Goal: Task Accomplishment & Management: Complete application form

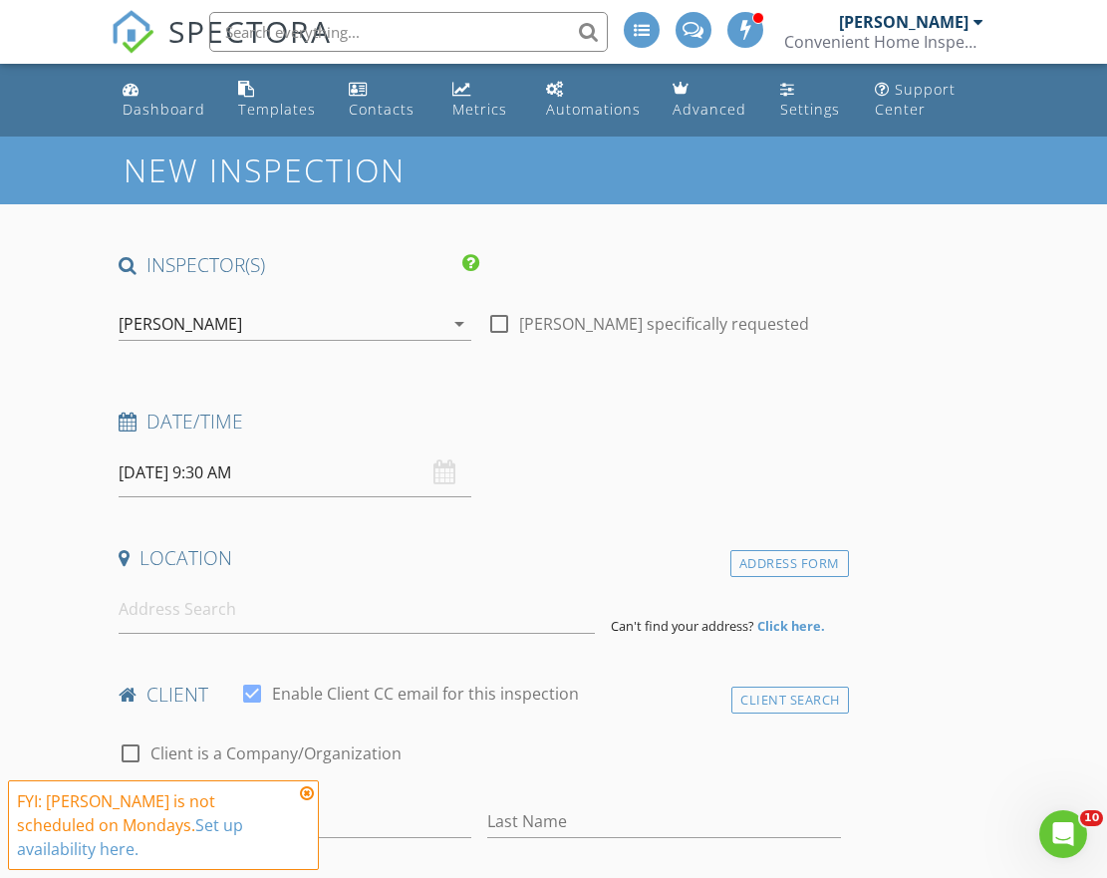
click at [459, 321] on icon "arrow_drop_down" at bounding box center [460, 324] width 24 height 24
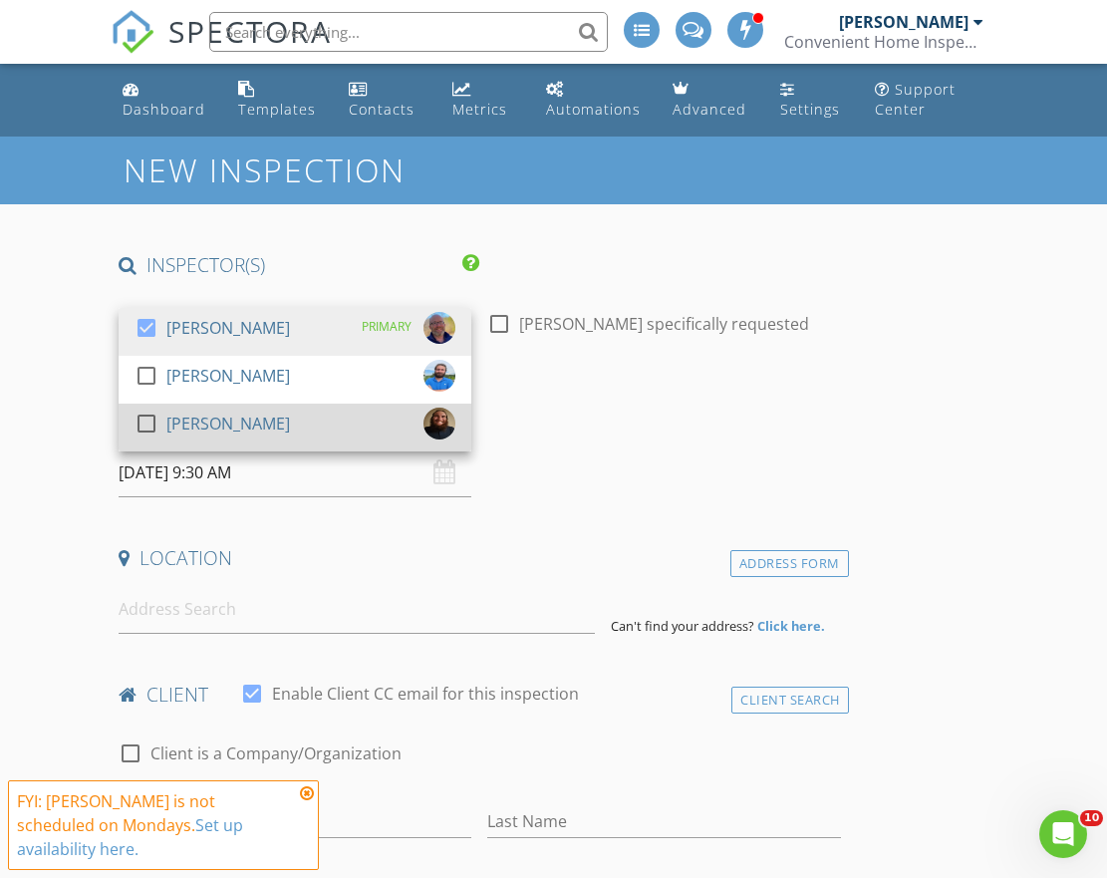
click at [273, 412] on div "check_box_outline_blank Caleb Myers" at bounding box center [295, 428] width 321 height 40
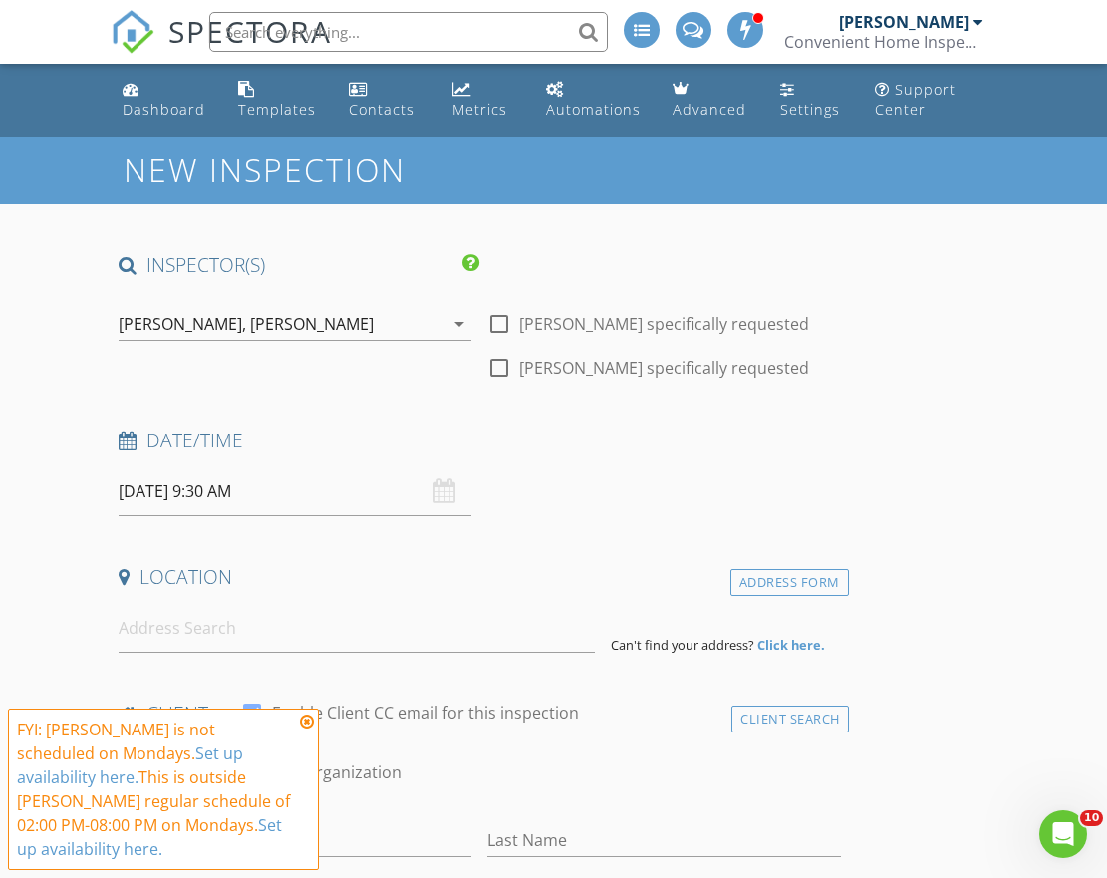
click at [257, 489] on input "09/01/2025 9:30 AM" at bounding box center [295, 491] width 353 height 49
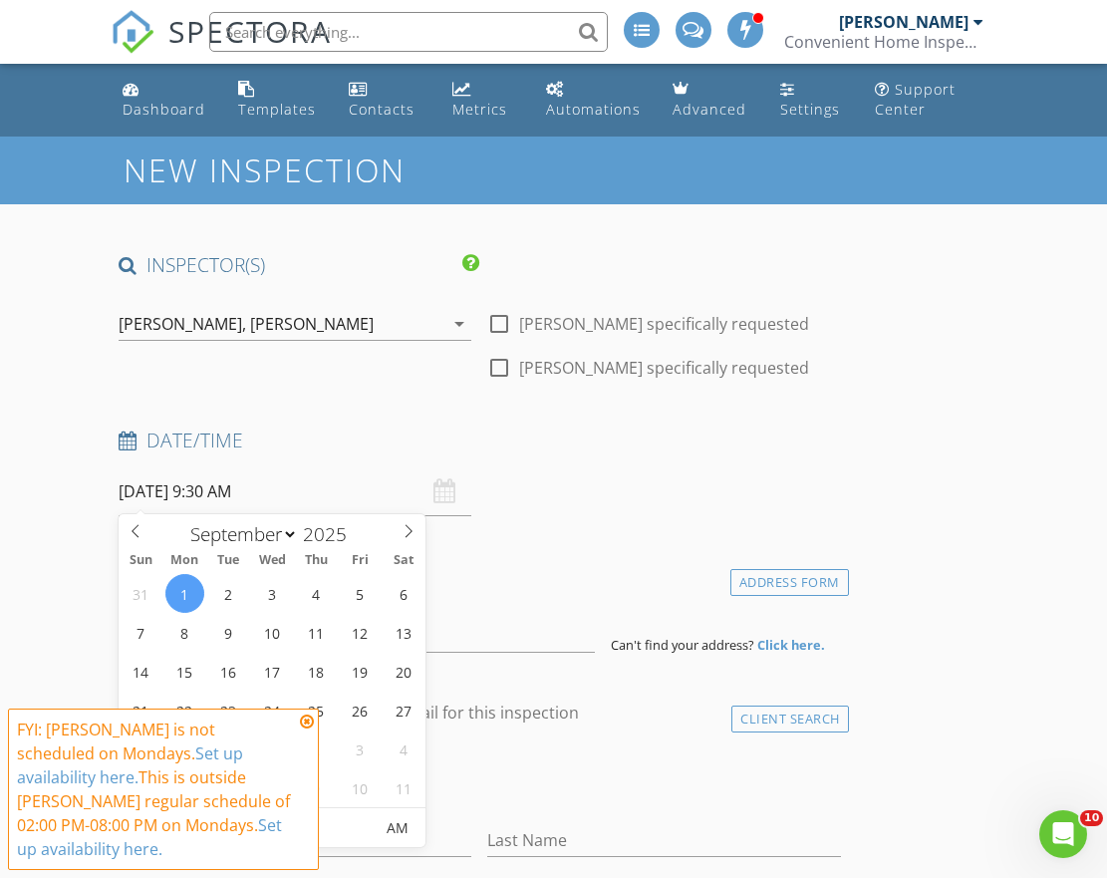
click at [308, 730] on icon at bounding box center [307, 722] width 14 height 16
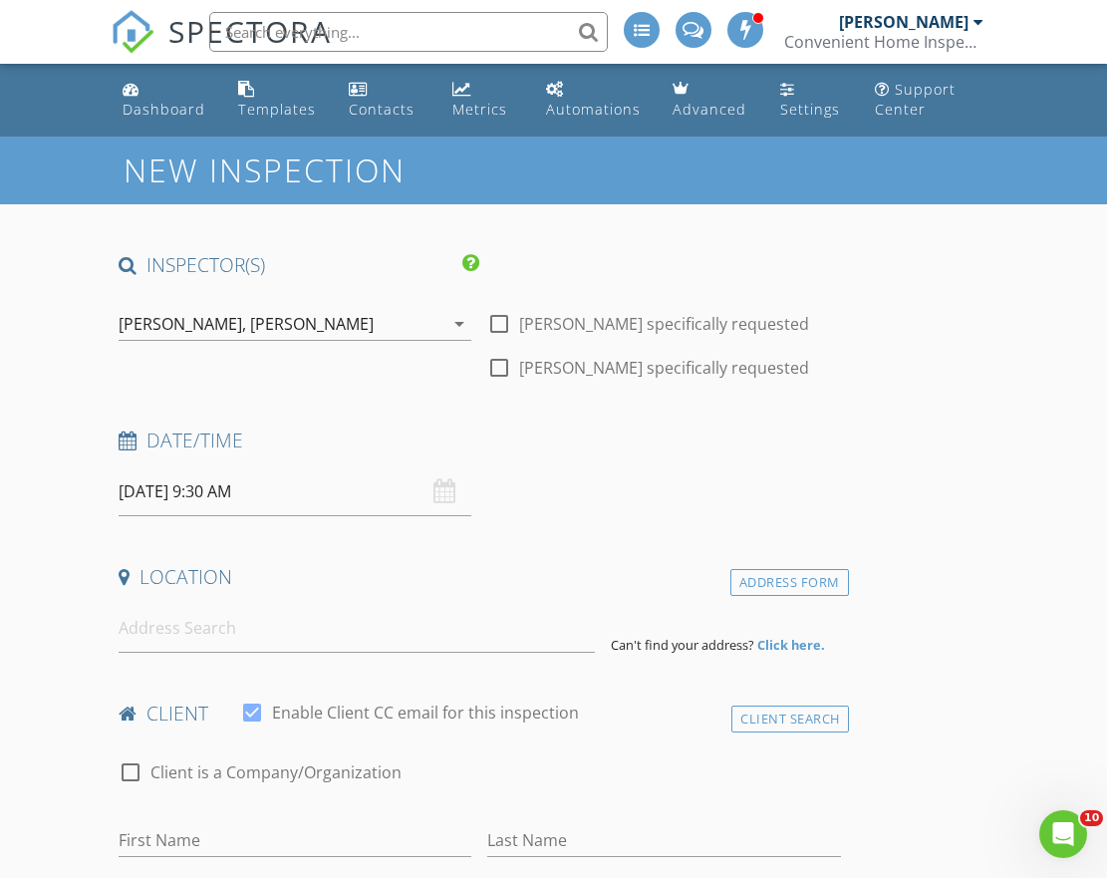
click at [199, 486] on input "09/01/2025 9:30 AM" at bounding box center [295, 491] width 353 height 49
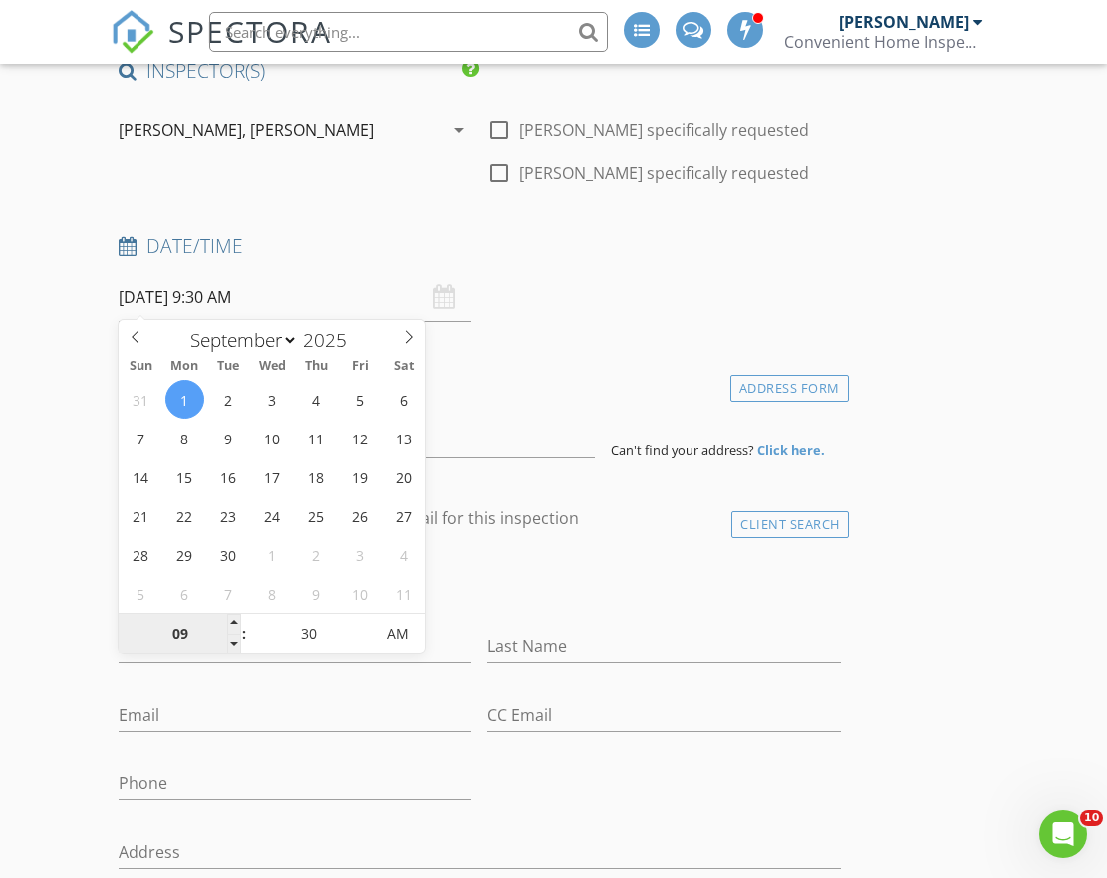
scroll to position [196, 0]
type input "09/01/2025 10:30 AM"
type input "10"
click at [234, 619] on span at bounding box center [234, 622] width 14 height 20
type input "09/01/2025 11:30 AM"
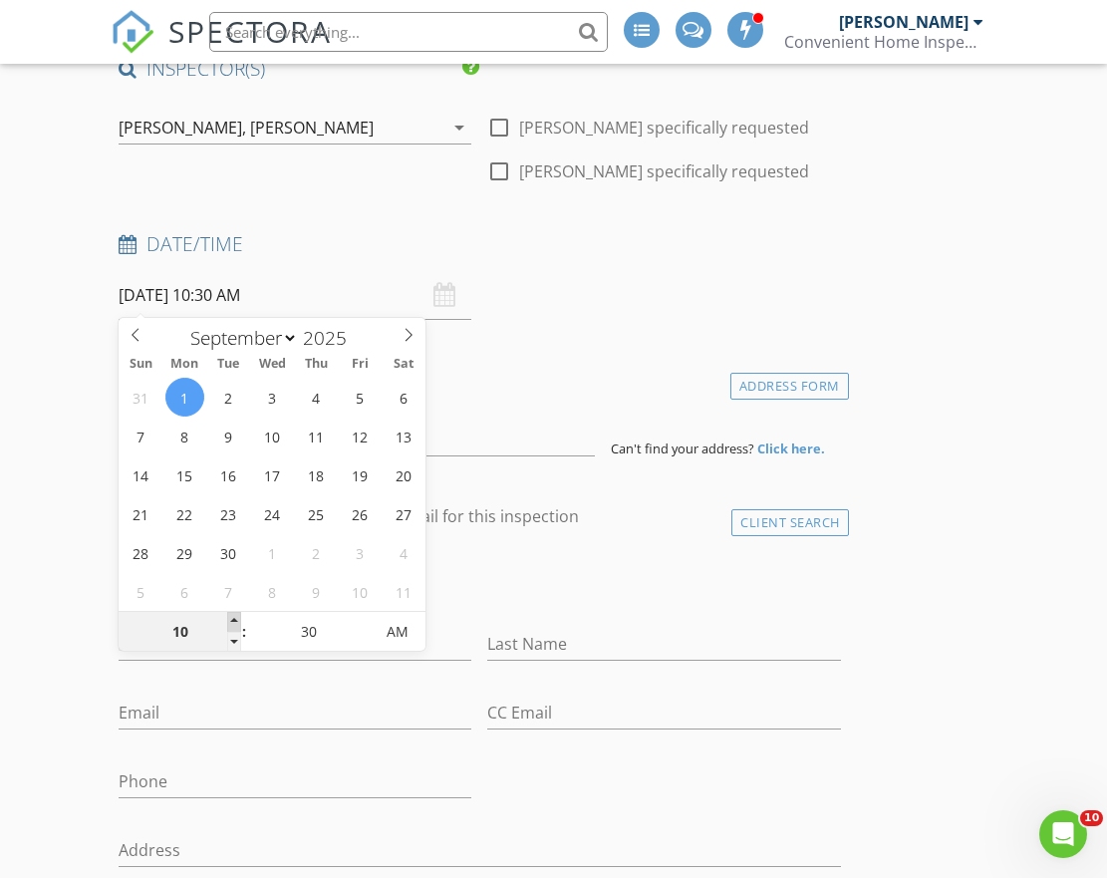
type input "11"
click at [234, 619] on span at bounding box center [234, 622] width 14 height 20
type input "09/01/2025 12:30 PM"
type input "12"
click at [234, 619] on span at bounding box center [234, 622] width 14 height 20
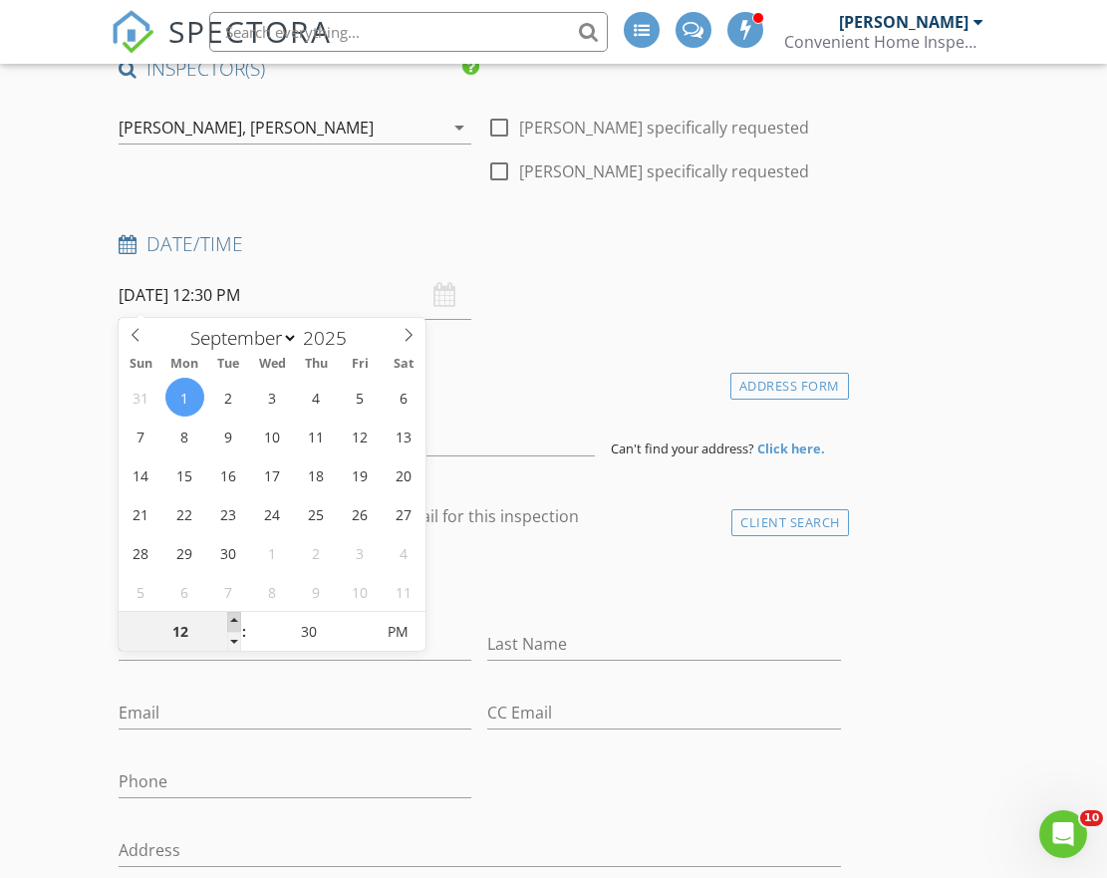
type input "09/01/2025 1:30 PM"
type input "01"
click at [234, 619] on span at bounding box center [234, 622] width 14 height 20
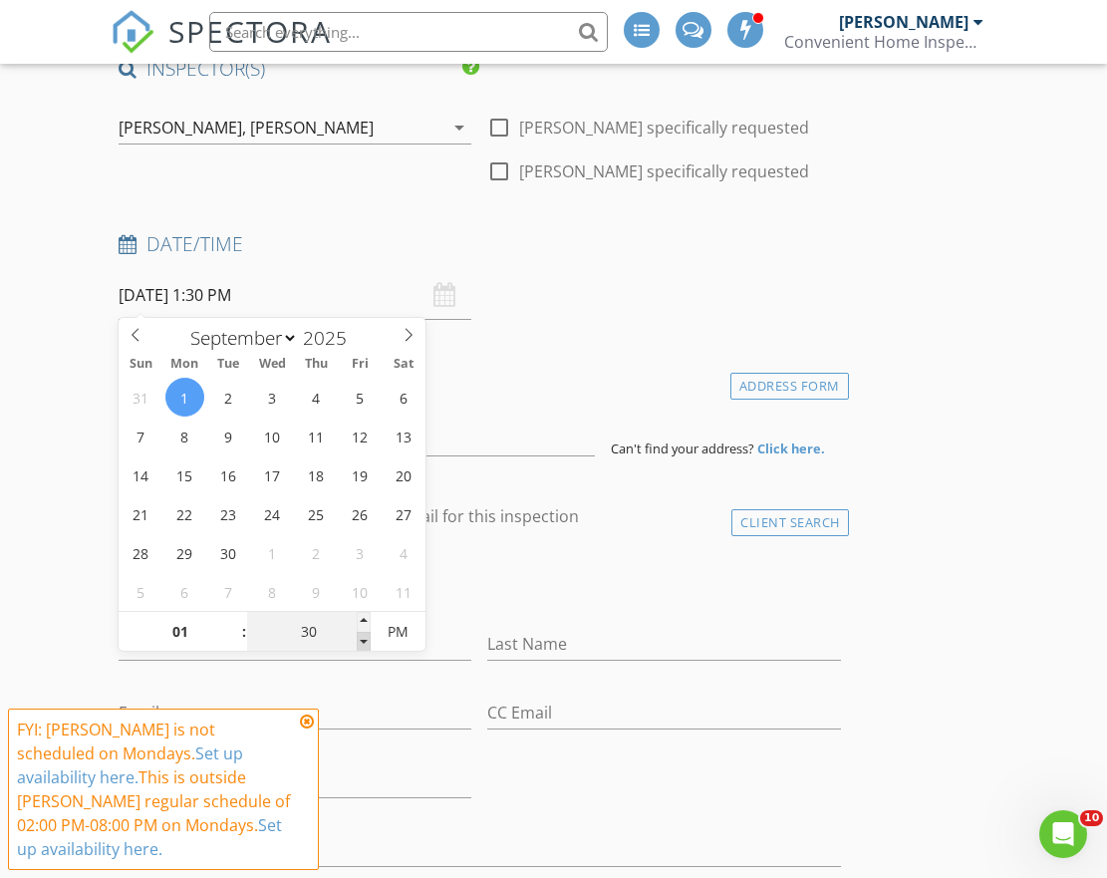
type input "09/01/2025 1:25 PM"
type input "25"
click at [361, 640] on span at bounding box center [364, 642] width 14 height 20
type input "09/01/2025 1:20 PM"
type input "20"
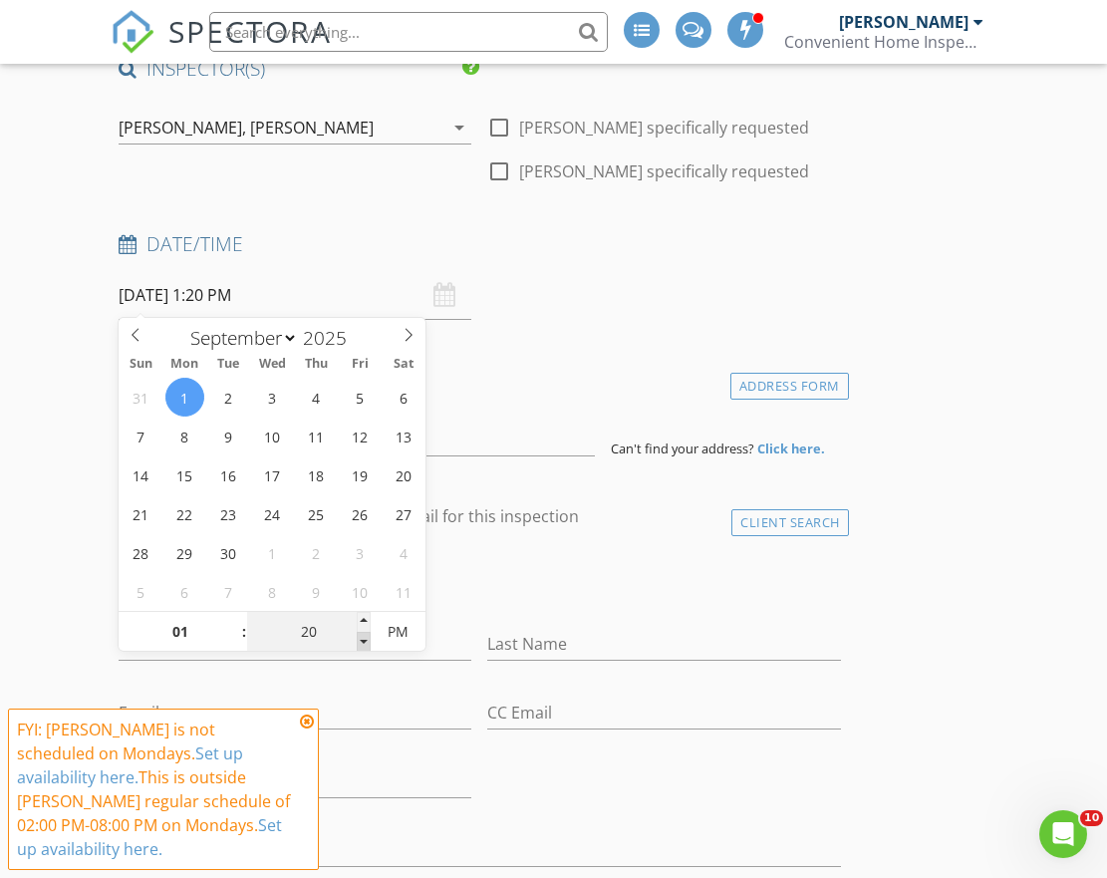
click at [361, 640] on span at bounding box center [364, 642] width 14 height 20
type input "09/01/2025 1:15 PM"
type input "15"
click at [361, 640] on span at bounding box center [364, 642] width 14 height 20
type input "09/01/2025 1:10 PM"
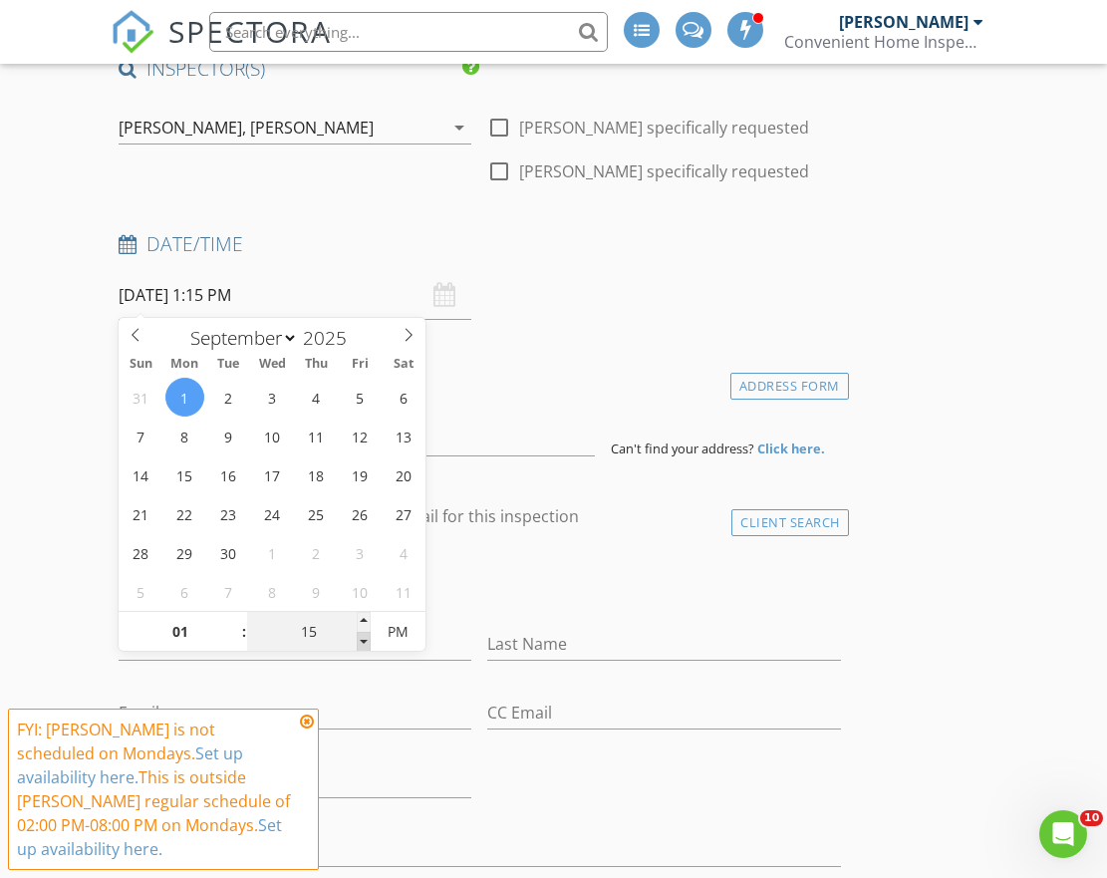
type input "10"
click at [361, 640] on span at bounding box center [364, 642] width 14 height 20
type input "09/01/2025 1:05 PM"
type input "05"
click at [361, 640] on span at bounding box center [364, 642] width 14 height 20
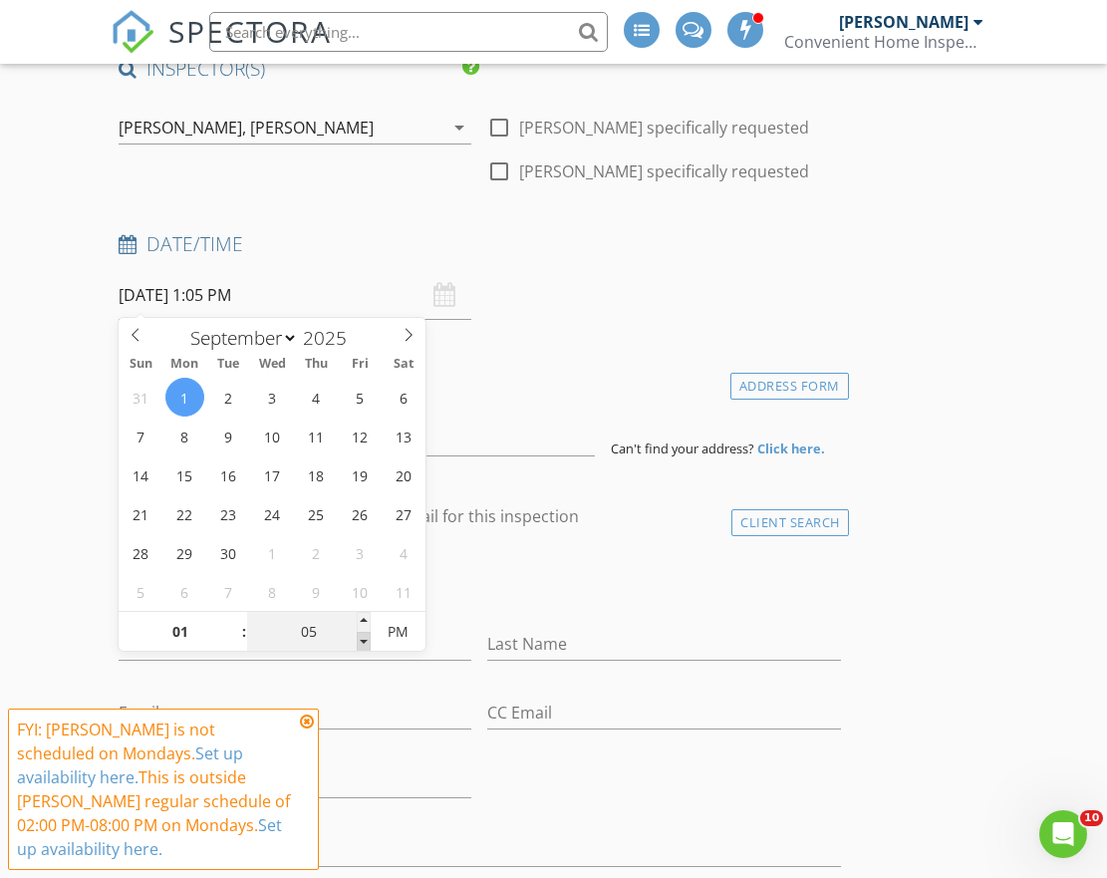
type input "09/01/2025 1:00 PM"
type input "00"
click at [361, 640] on span at bounding box center [364, 642] width 14 height 20
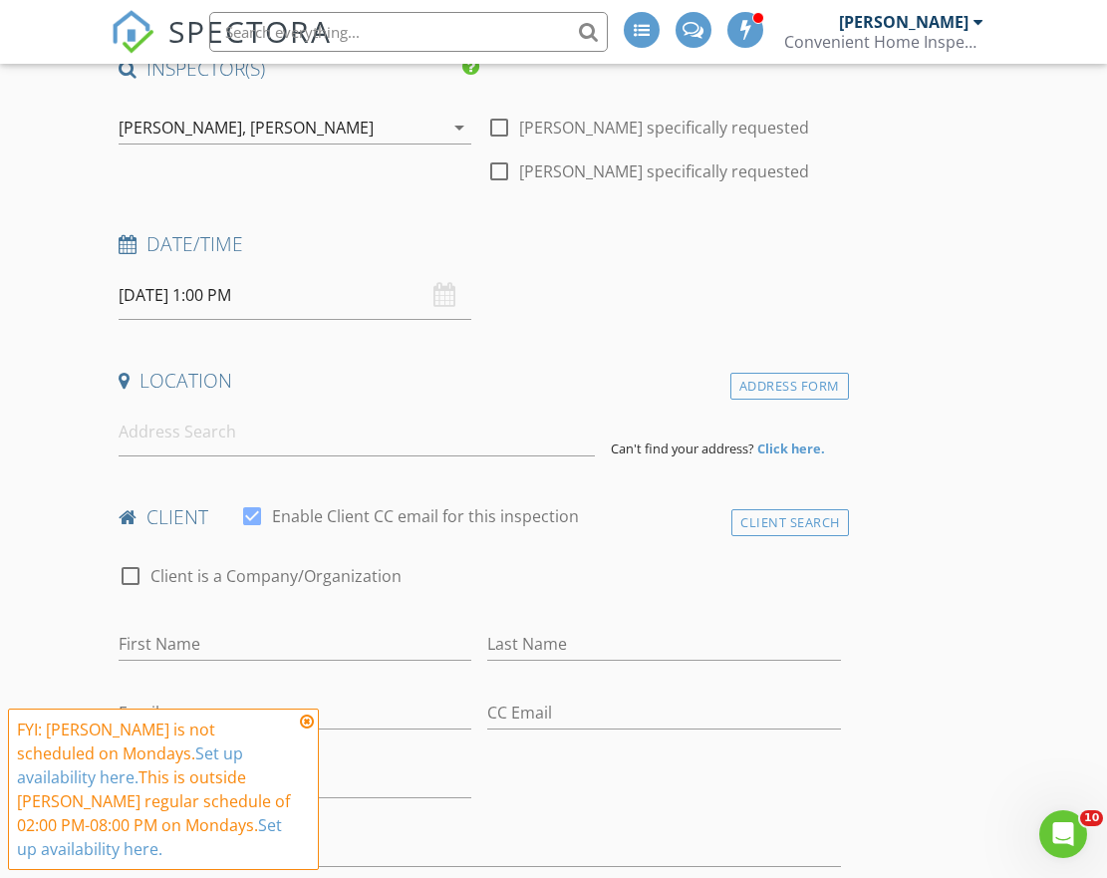
click at [309, 730] on icon at bounding box center [307, 722] width 14 height 16
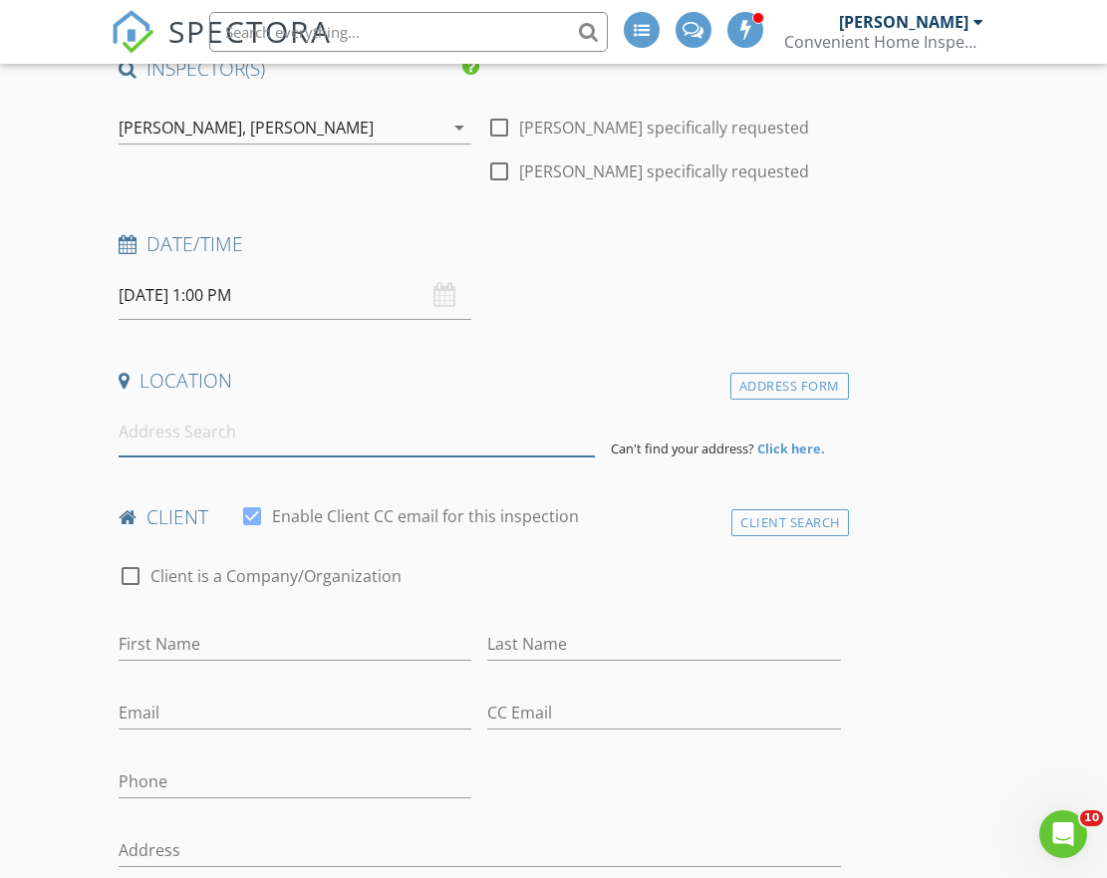
click at [239, 439] on input at bounding box center [357, 432] width 476 height 49
paste input "3765 11TH ST NE, Hickory"
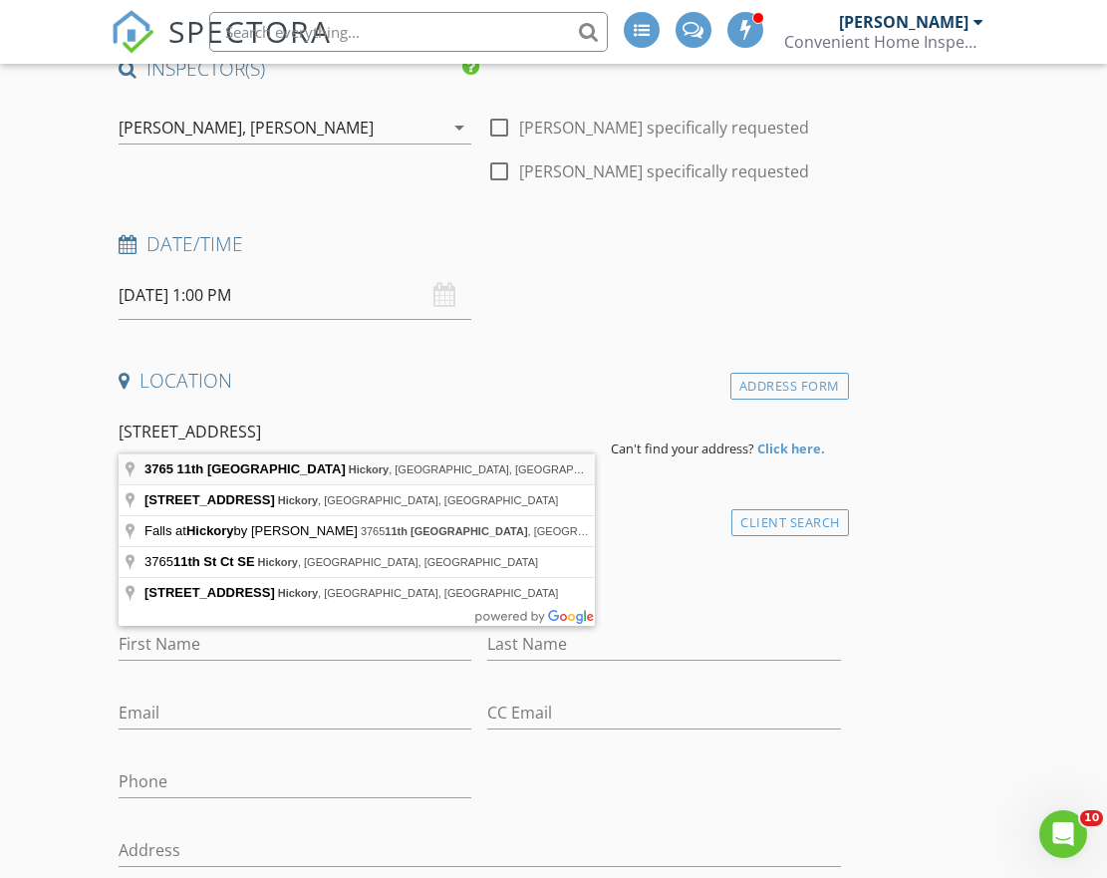
type input "3765 11th St NE, Hickory, NC, USA"
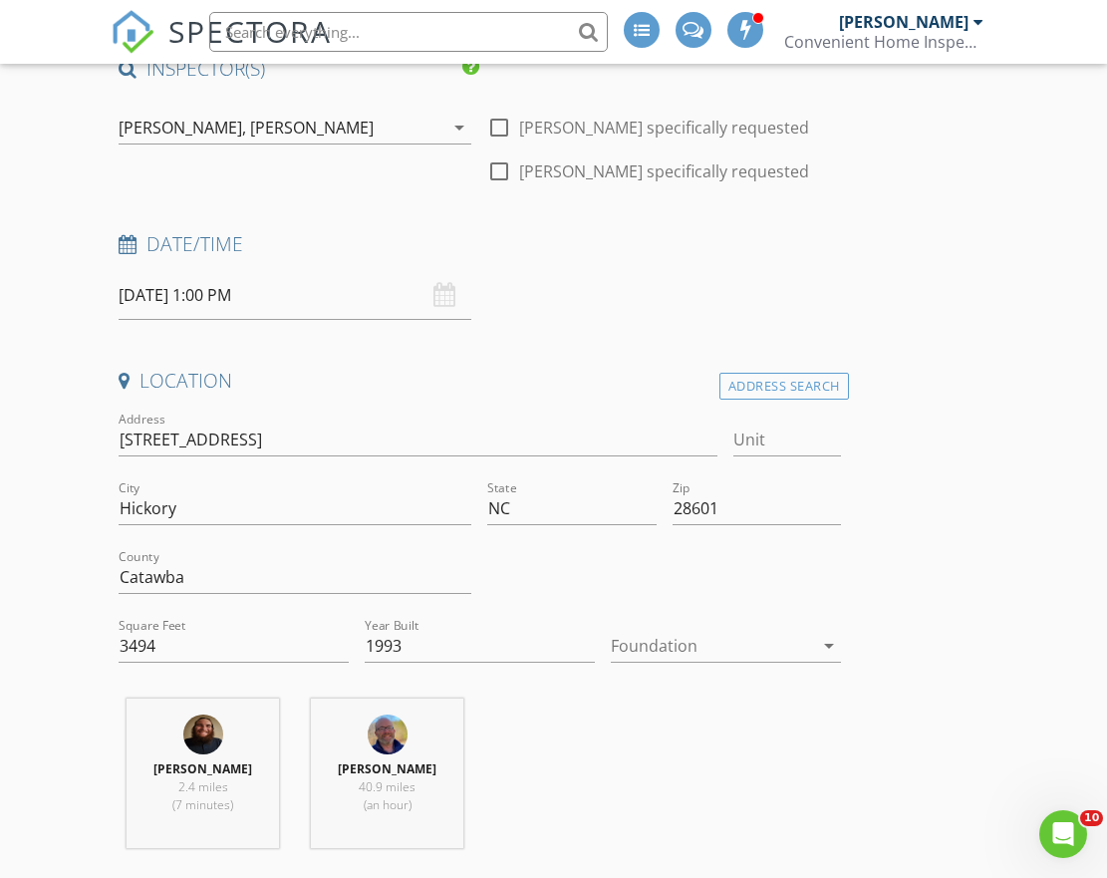
click at [706, 644] on div at bounding box center [712, 646] width 202 height 32
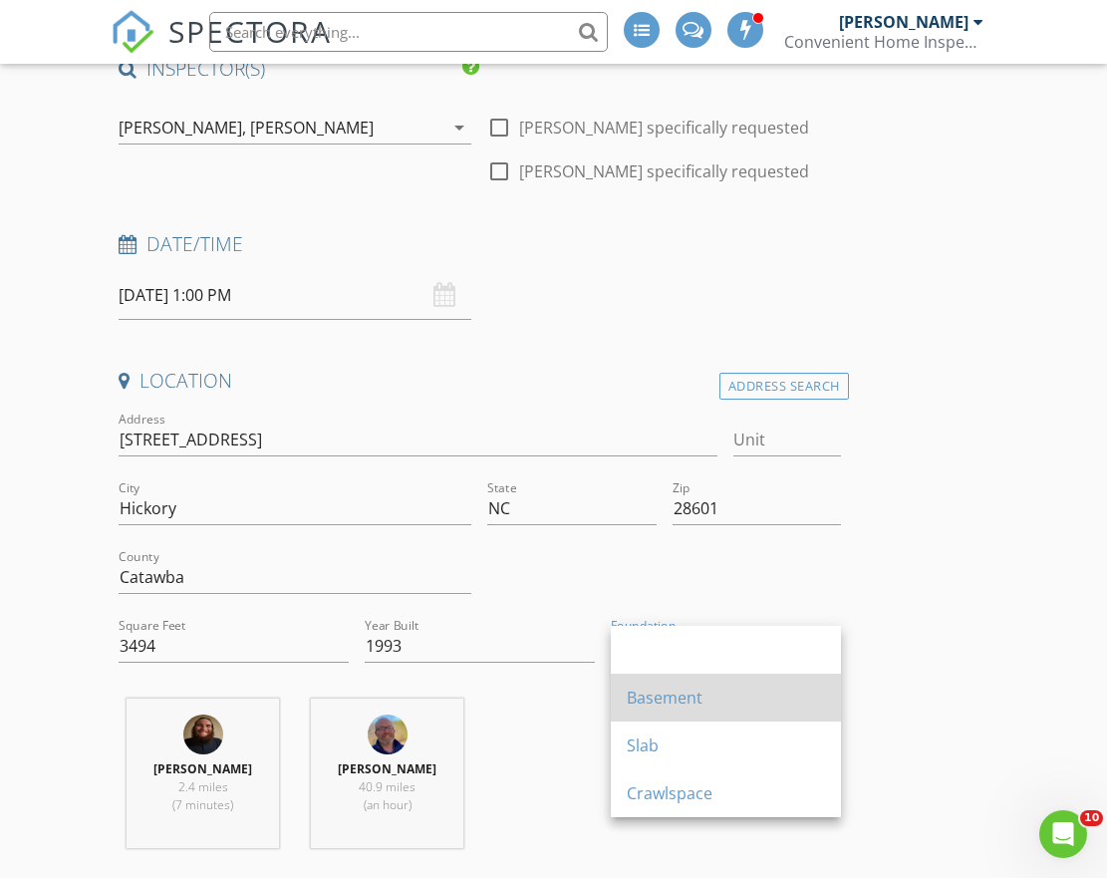
click at [684, 708] on div "Basement" at bounding box center [726, 698] width 198 height 24
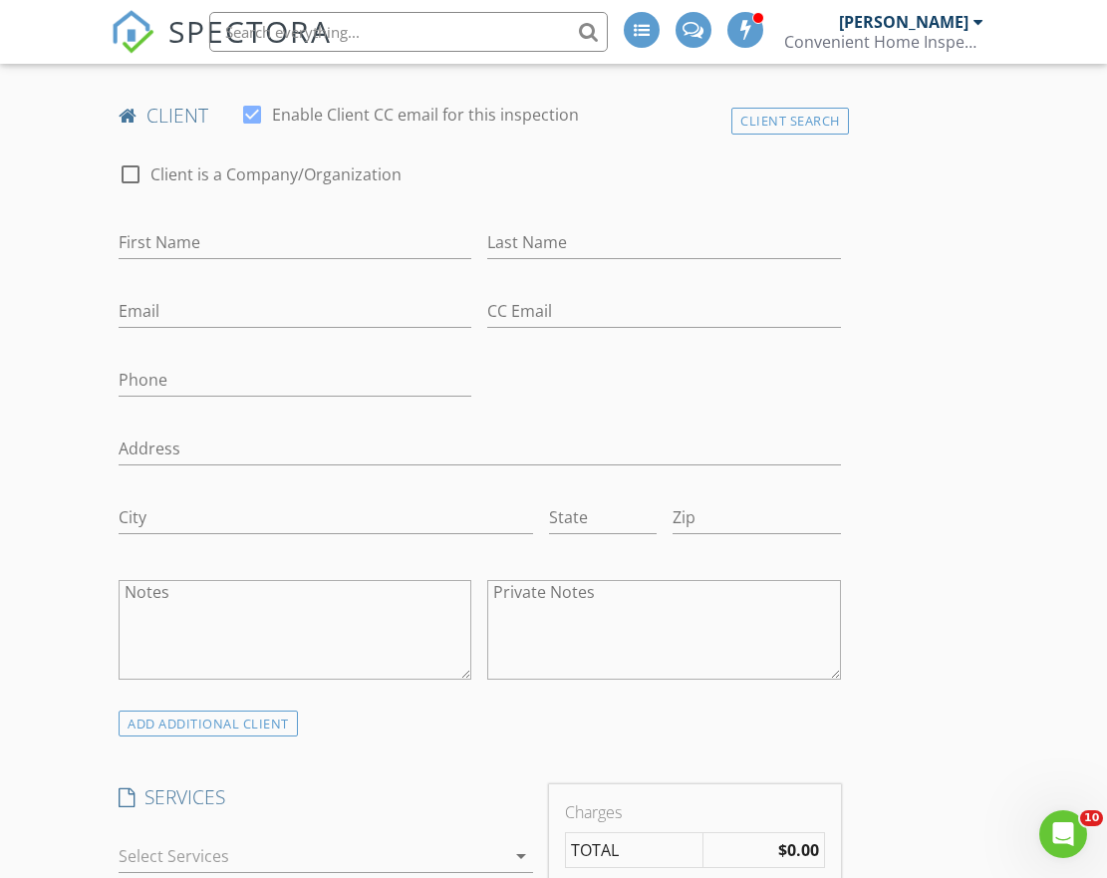
scroll to position [1009, 0]
type input "Keil"
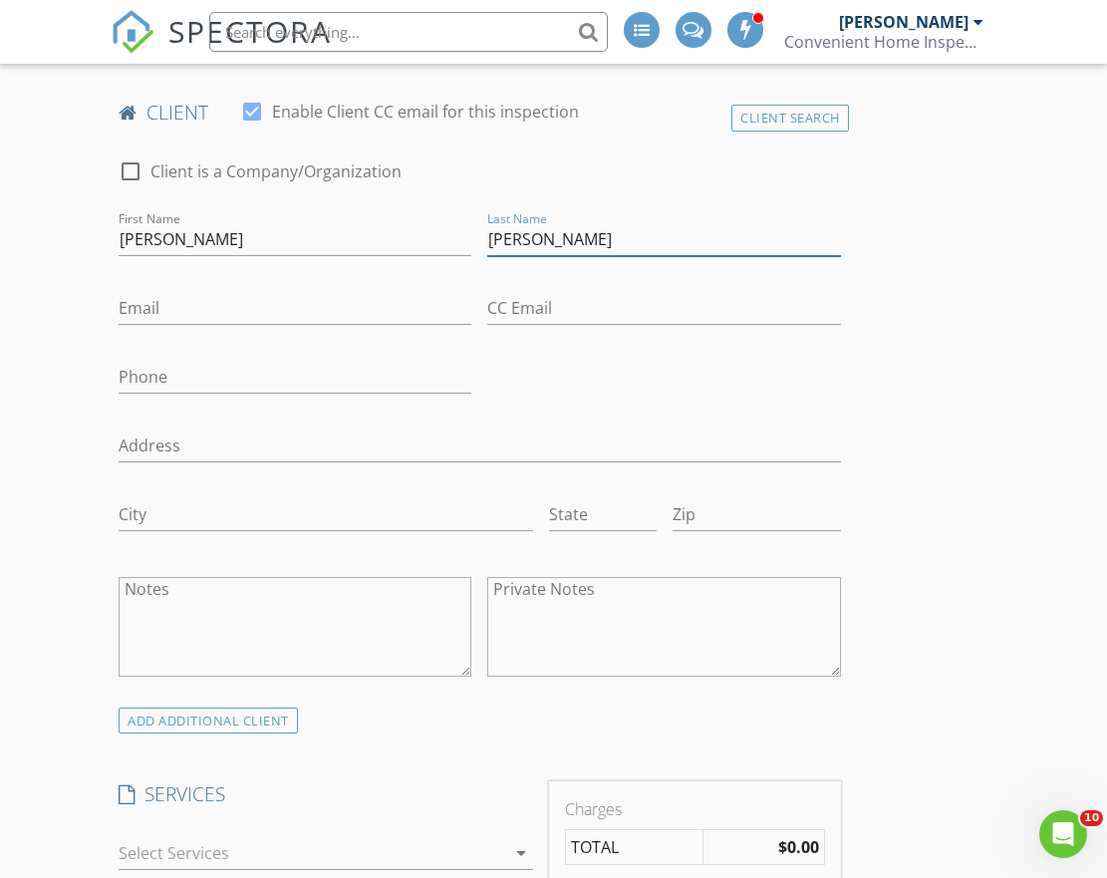
type input "Guin"
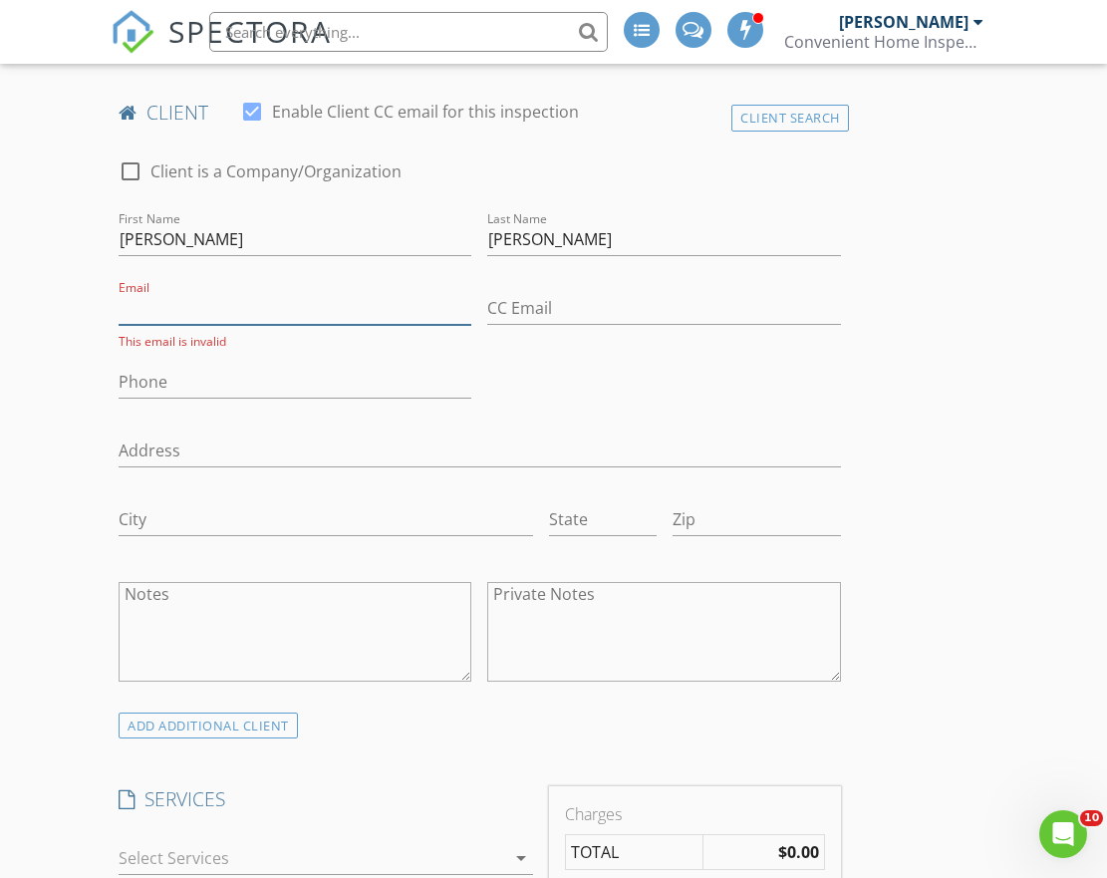
paste input "kielguin@gmail.com"
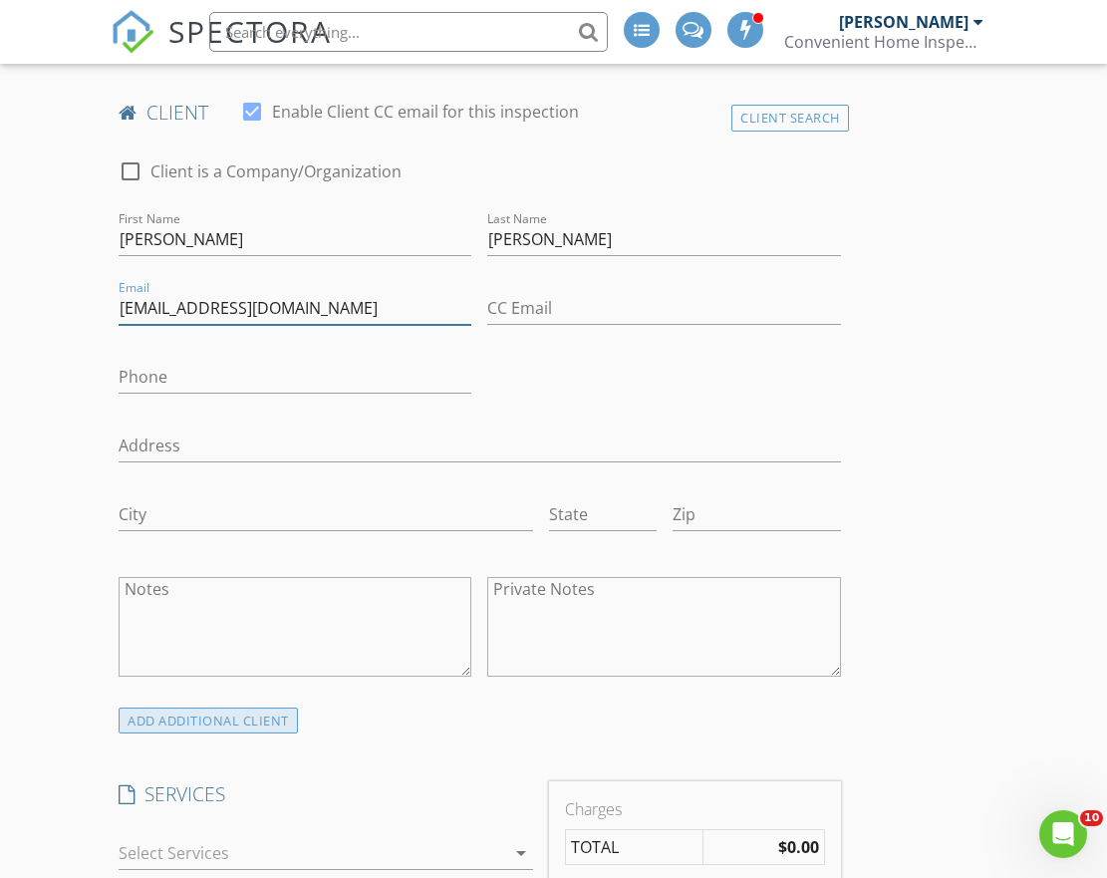
type input "kielguin@gmail.com"
click at [227, 710] on div "ADD ADDITIONAL client" at bounding box center [208, 721] width 179 height 27
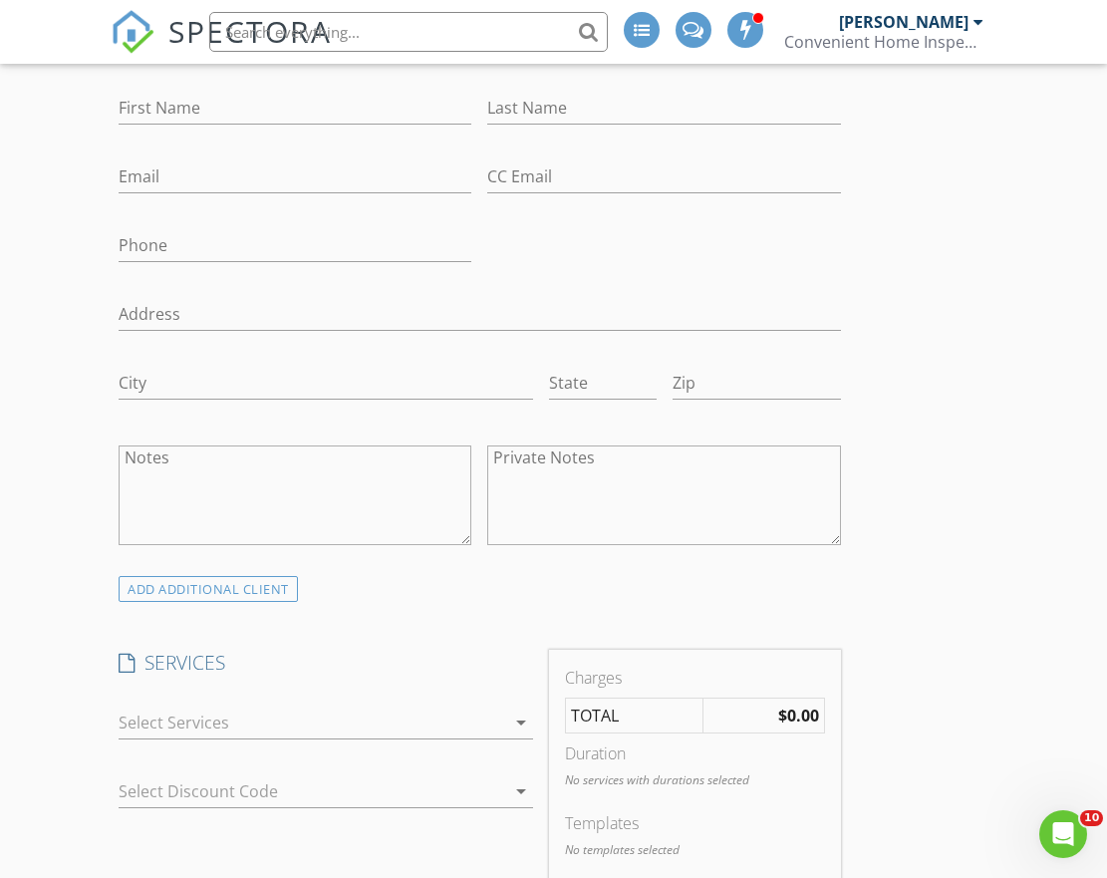
scroll to position [1796, 0]
type input "Shawna"
type input "Foley"
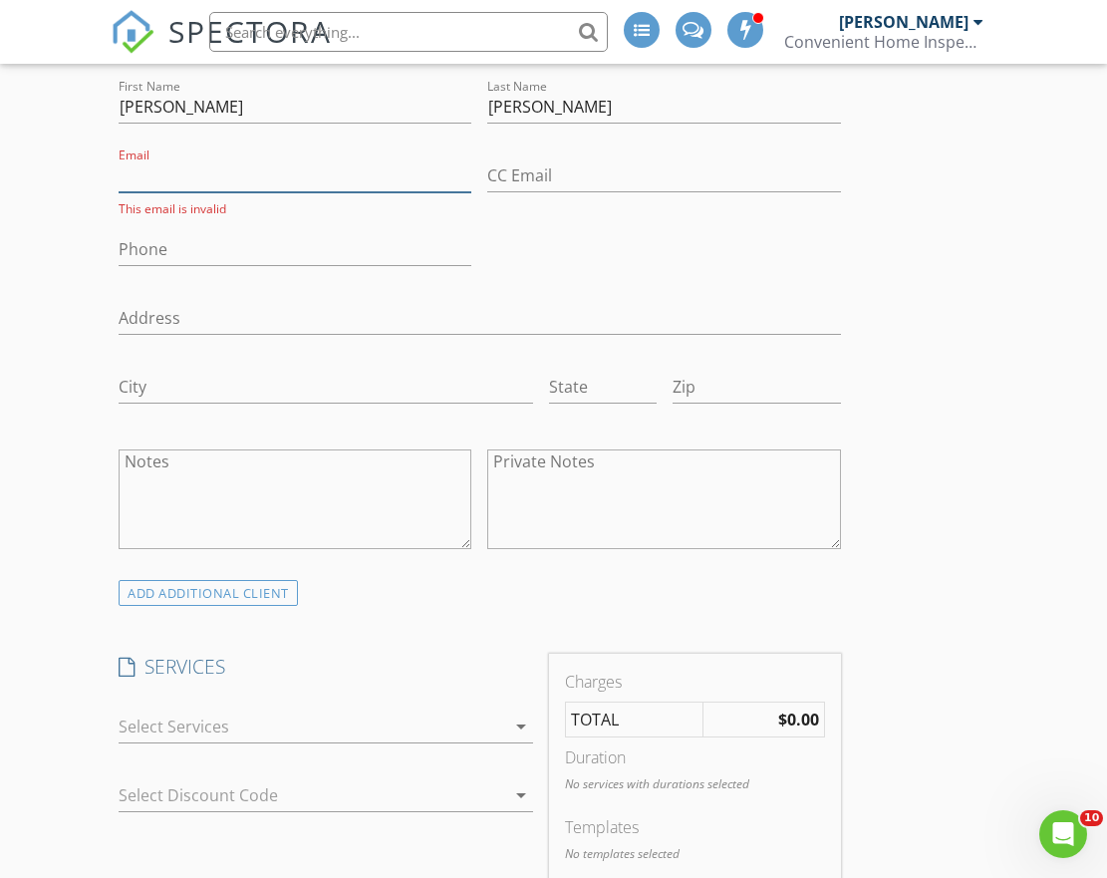
paste input "shawna.m.foley@gmail.com"
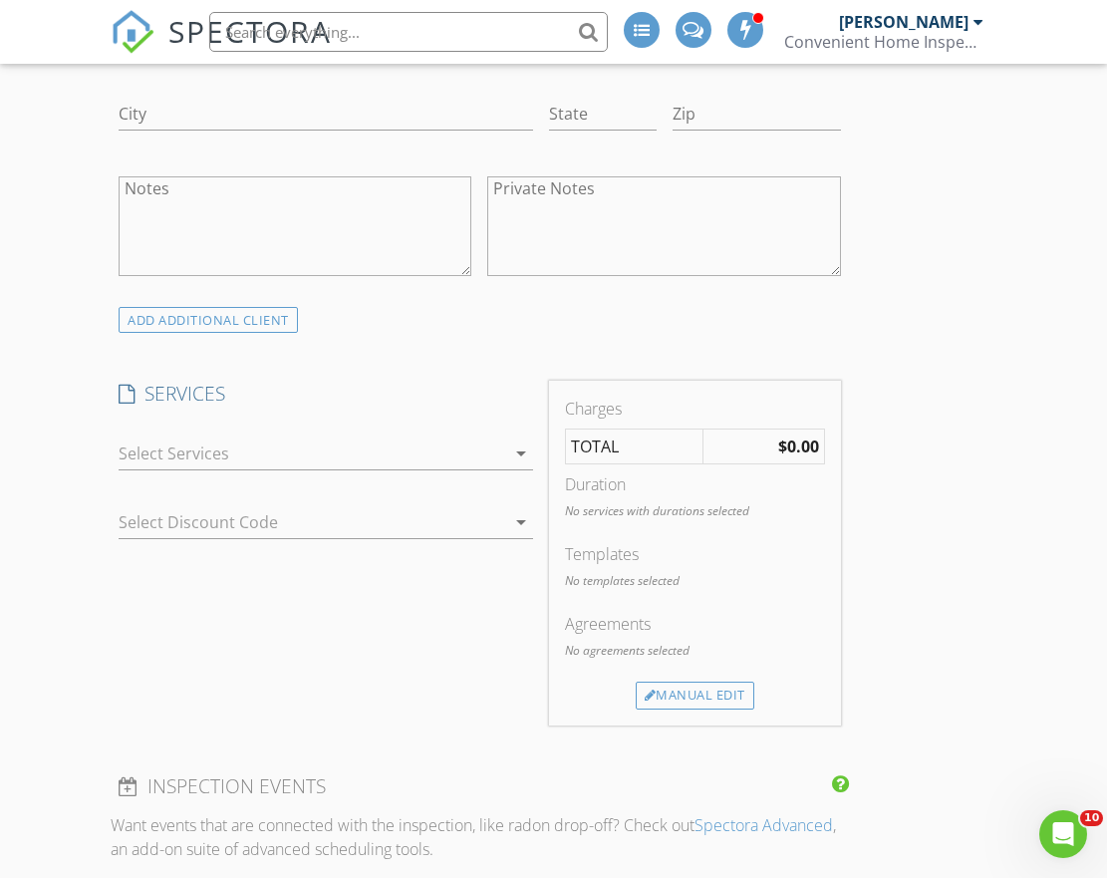
scroll to position [2065, 0]
type input "shawna.m.foley@gmail.com"
click at [252, 451] on div at bounding box center [312, 453] width 387 height 32
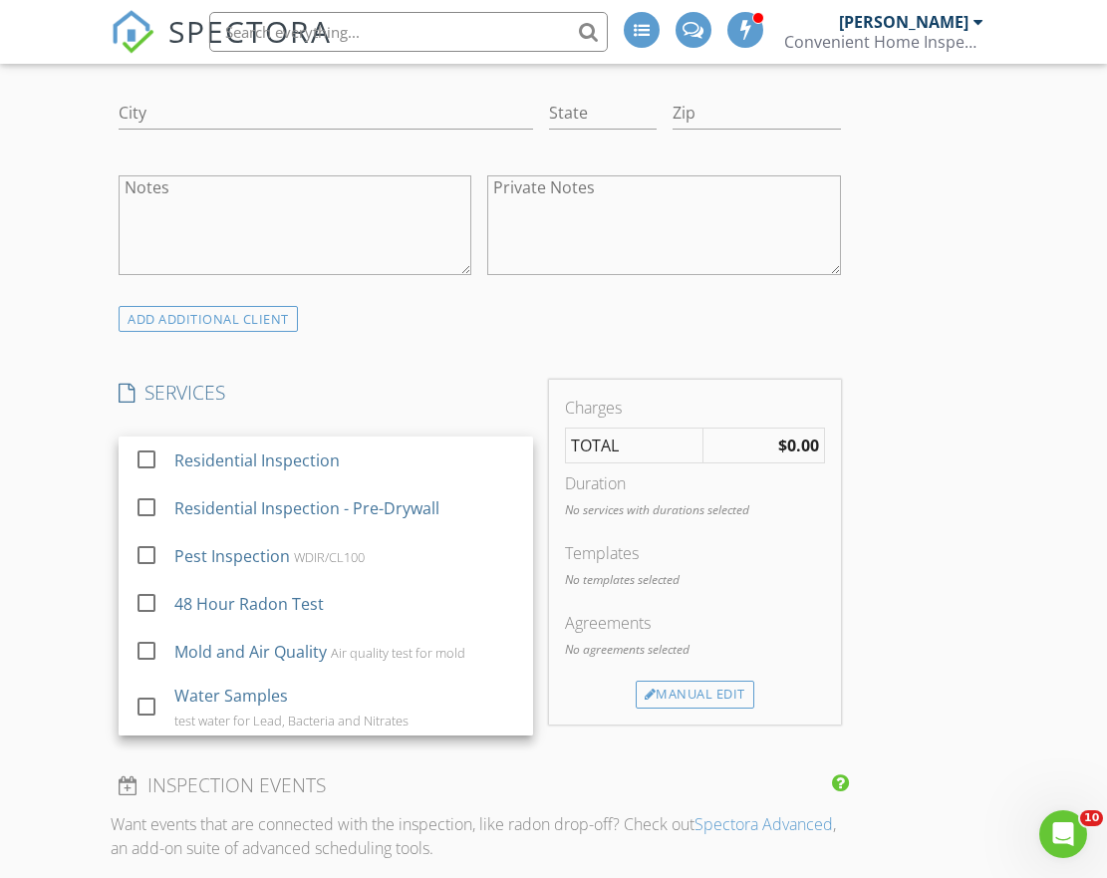
click at [252, 451] on div "Residential Inspection" at bounding box center [256, 461] width 165 height 24
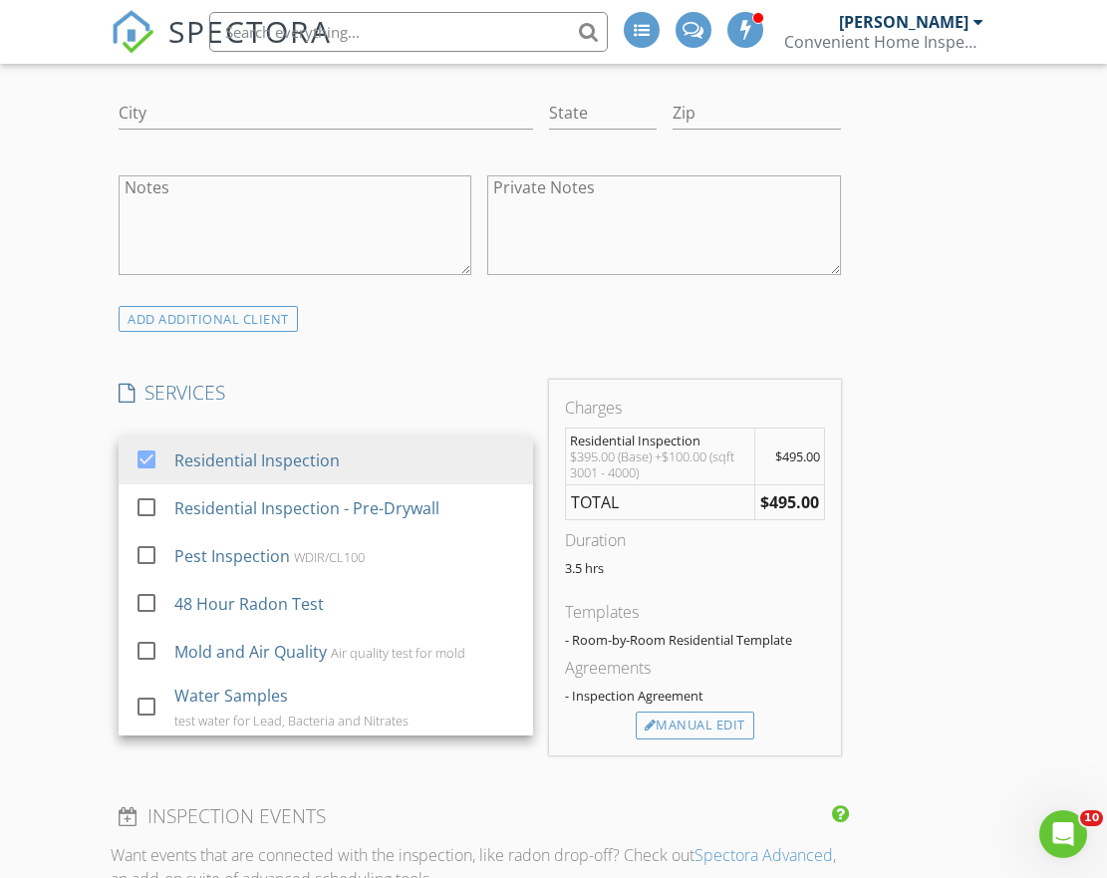
click at [65, 478] on div "New Inspection INSPECTOR(S) check_box Chuck Myers PRIMARY check_box_outline_bla…" at bounding box center [553, 490] width 1107 height 4839
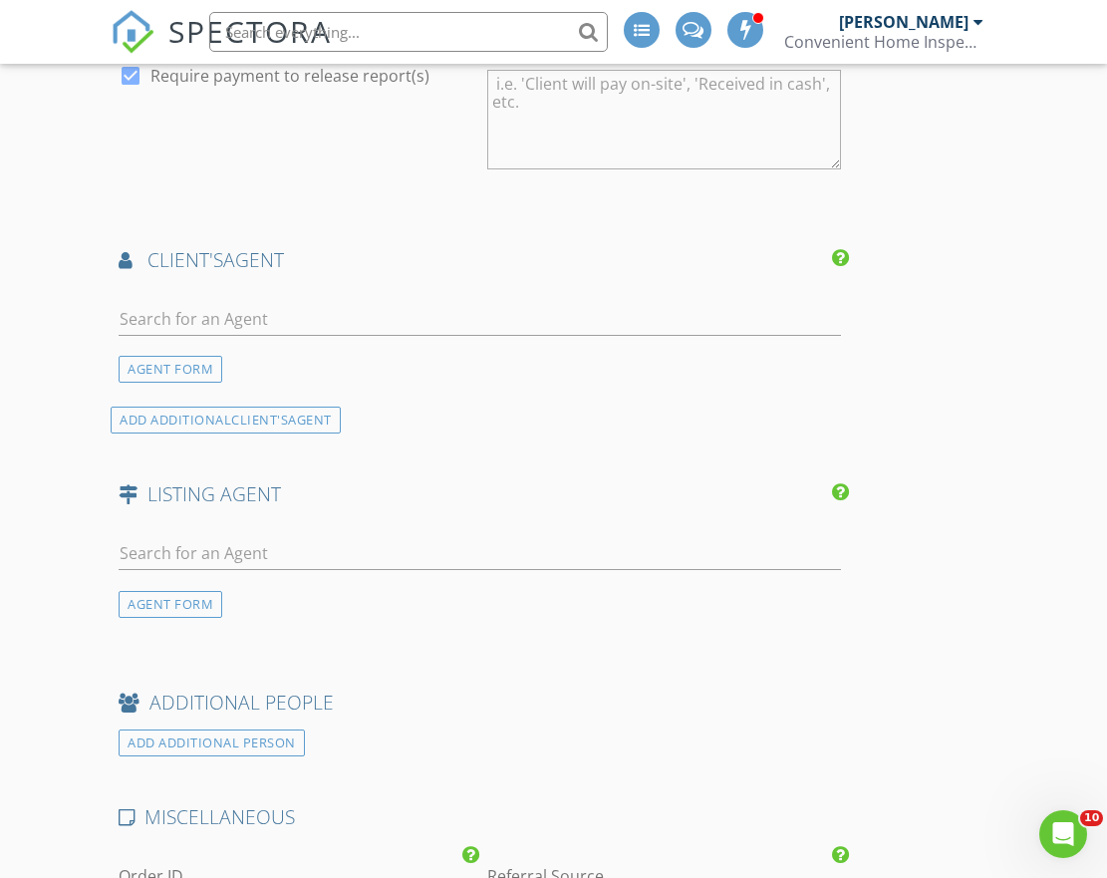
scroll to position [3043, 0]
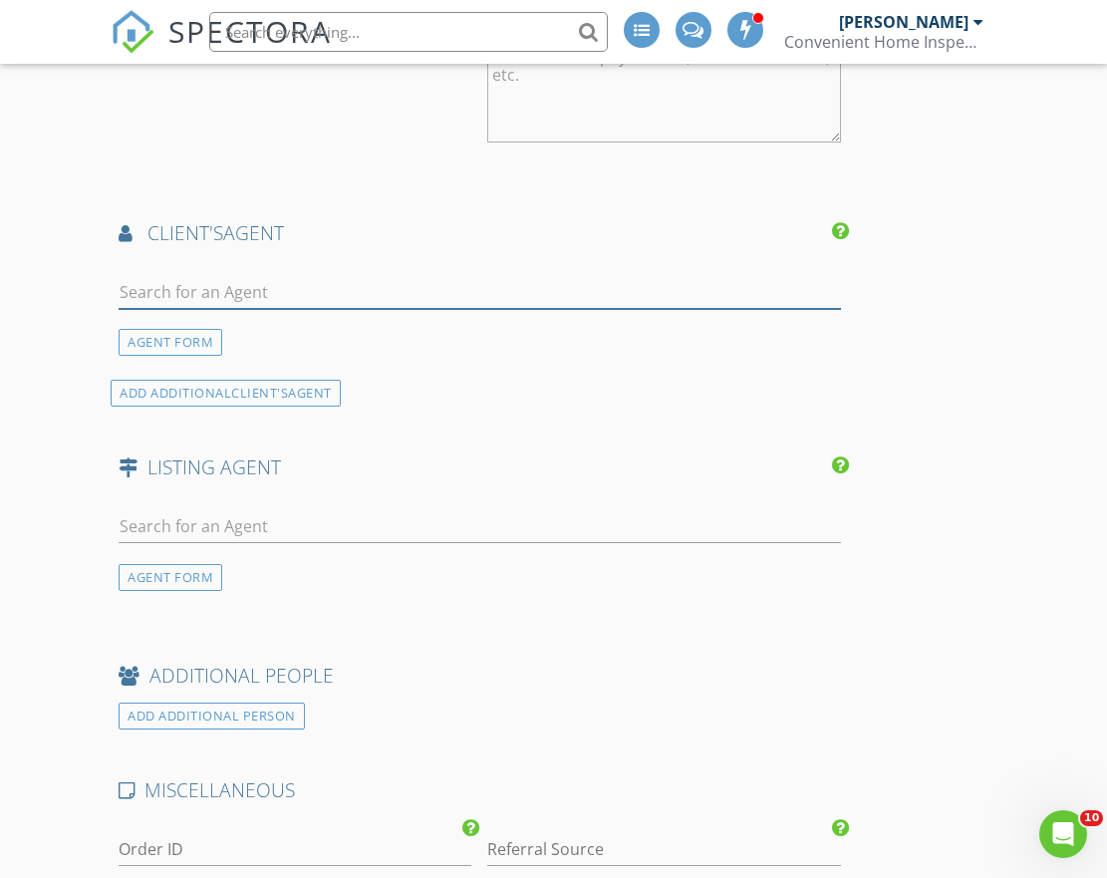
click at [301, 288] on input "text" at bounding box center [480, 292] width 723 height 33
type input "Tiffany"
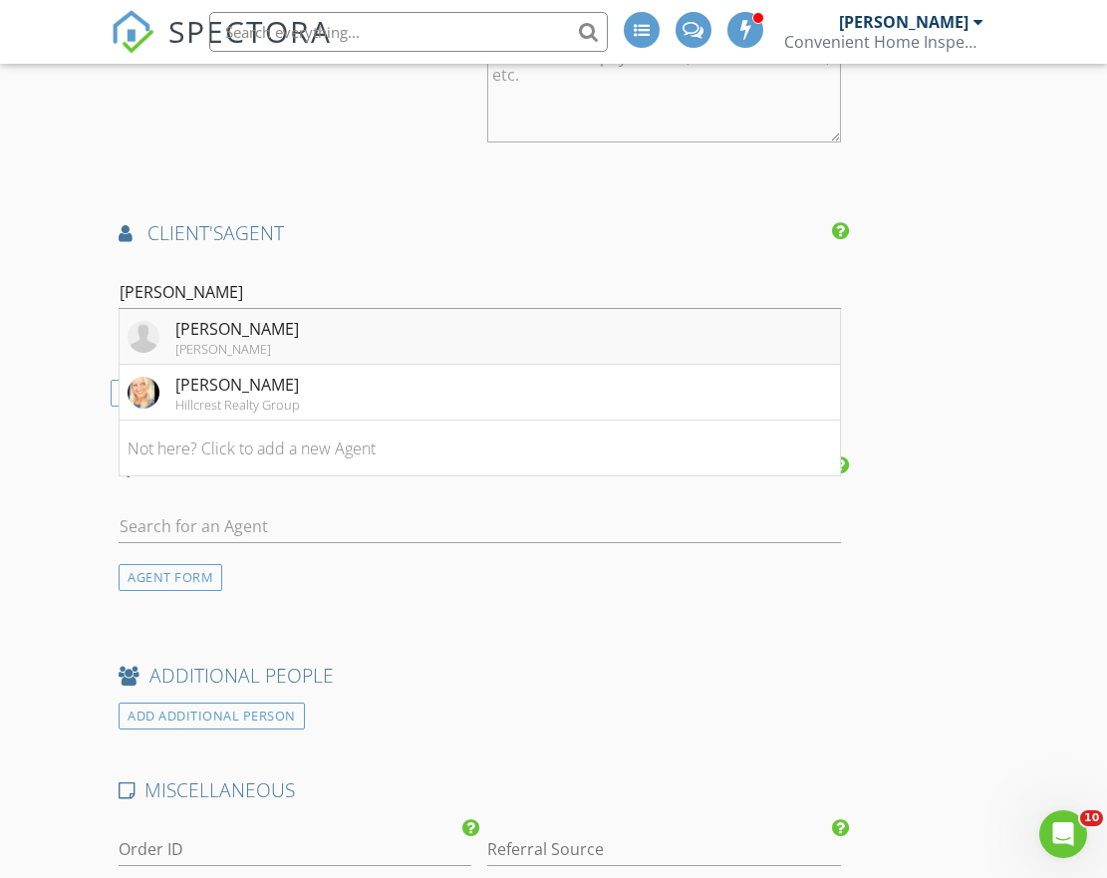
click at [215, 320] on div "Tiffany Ramirez" at bounding box center [237, 329] width 124 height 24
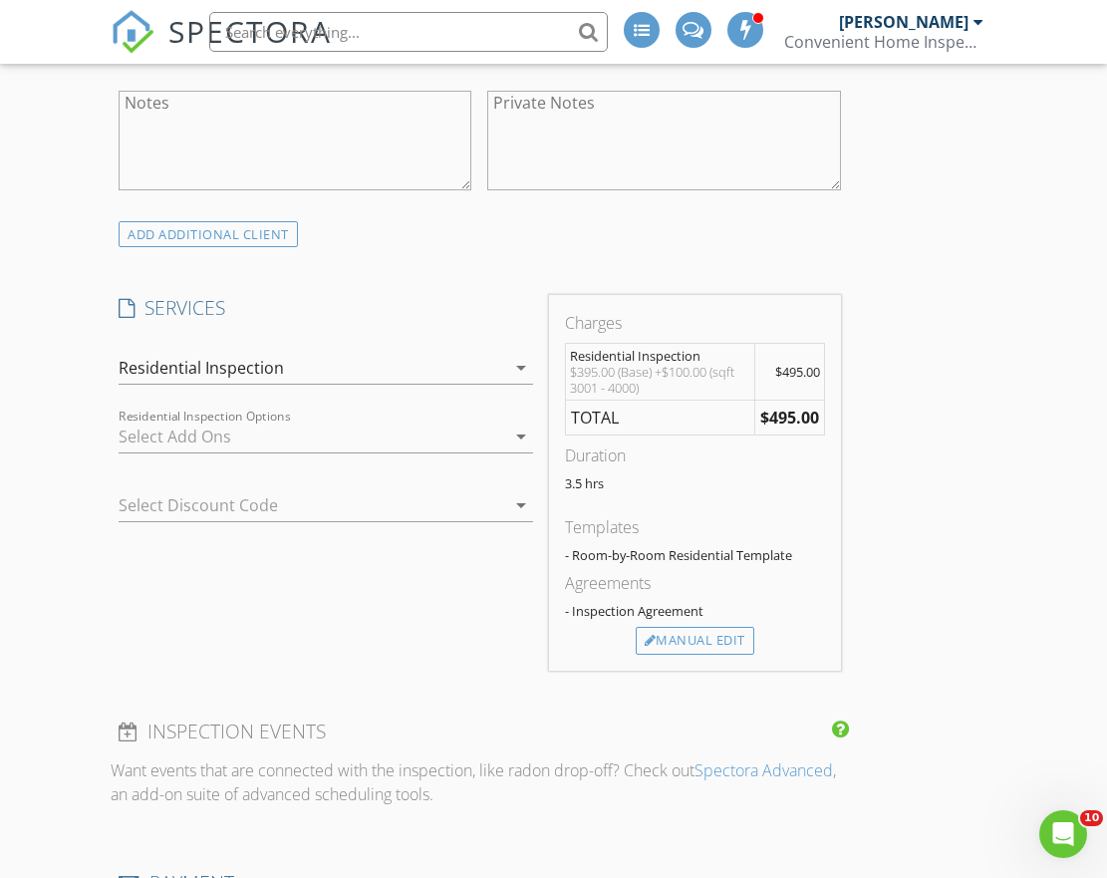
scroll to position [2226, 0]
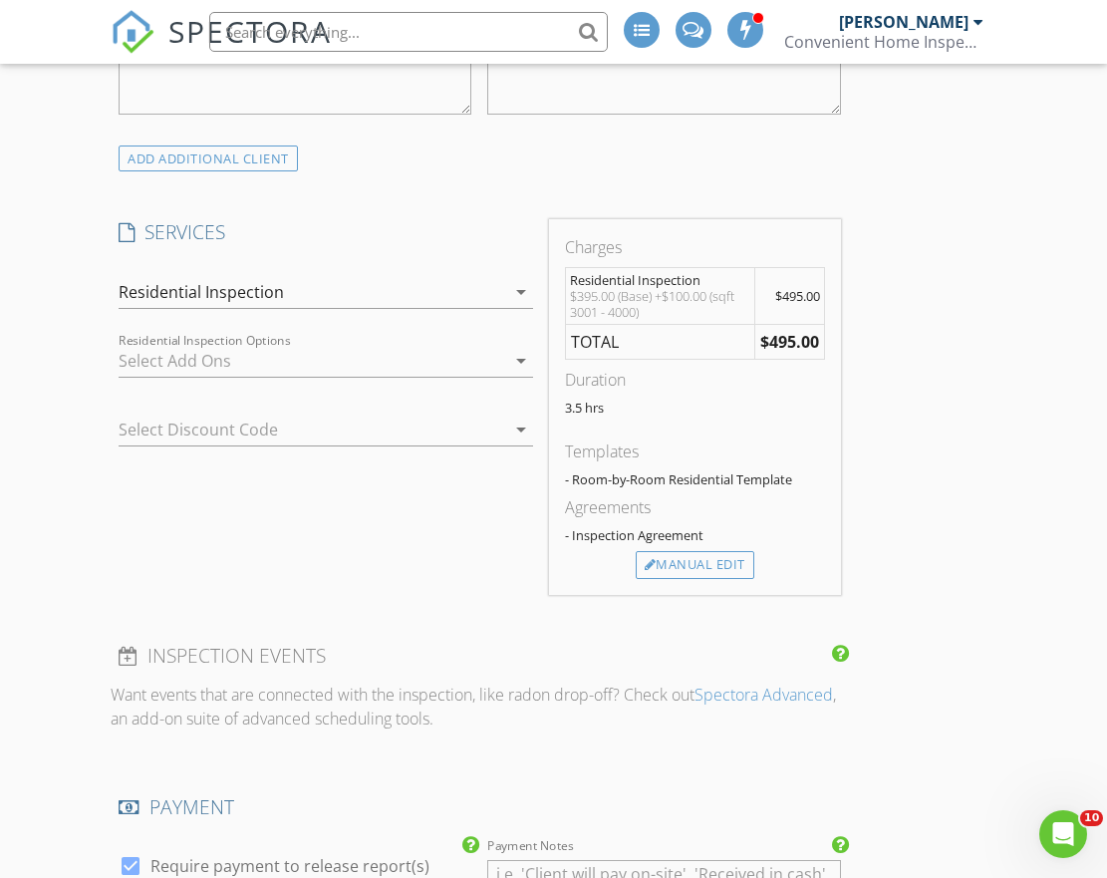
click at [340, 427] on div at bounding box center [298, 430] width 359 height 32
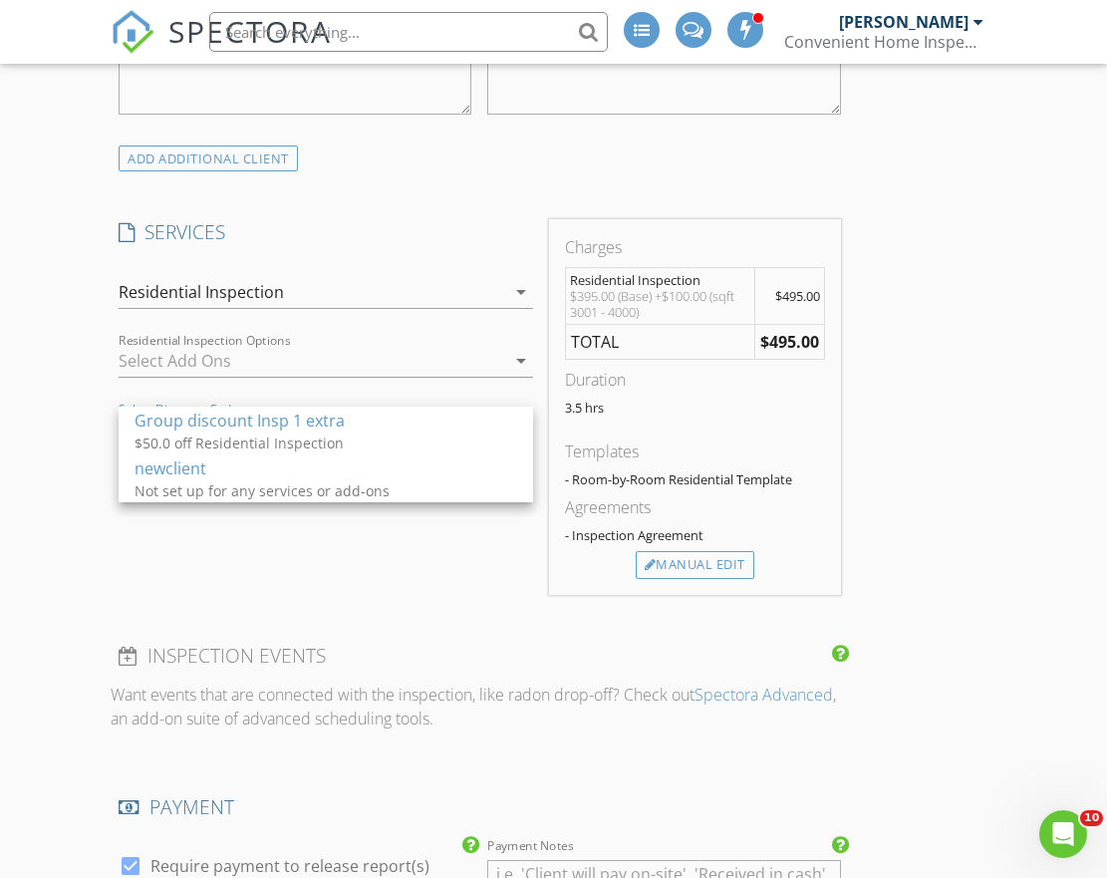
click at [899, 436] on div "INSPECTOR(S) check_box Chuck Myers PRIMARY check_box_outline_blank COLE HARTZLE…" at bounding box center [554, 660] width 886 height 5267
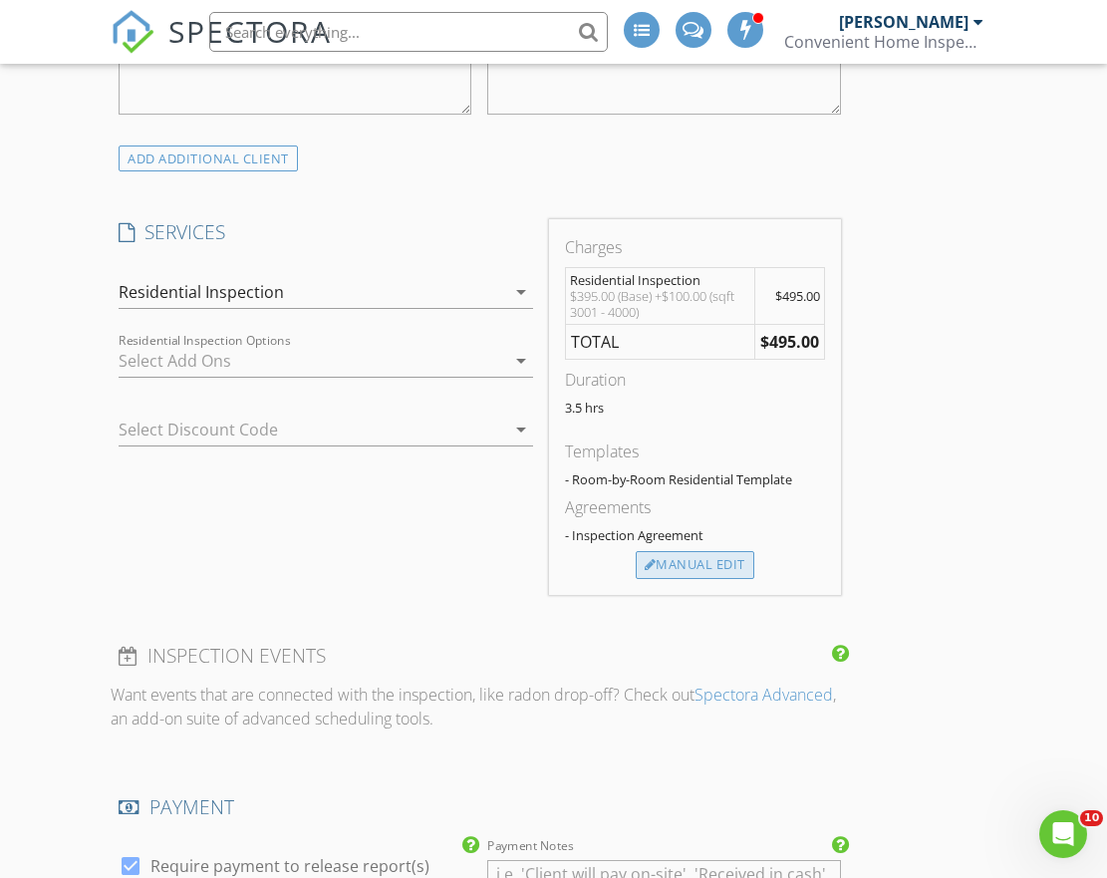
click at [687, 557] on div "Manual Edit" at bounding box center [695, 565] width 119 height 28
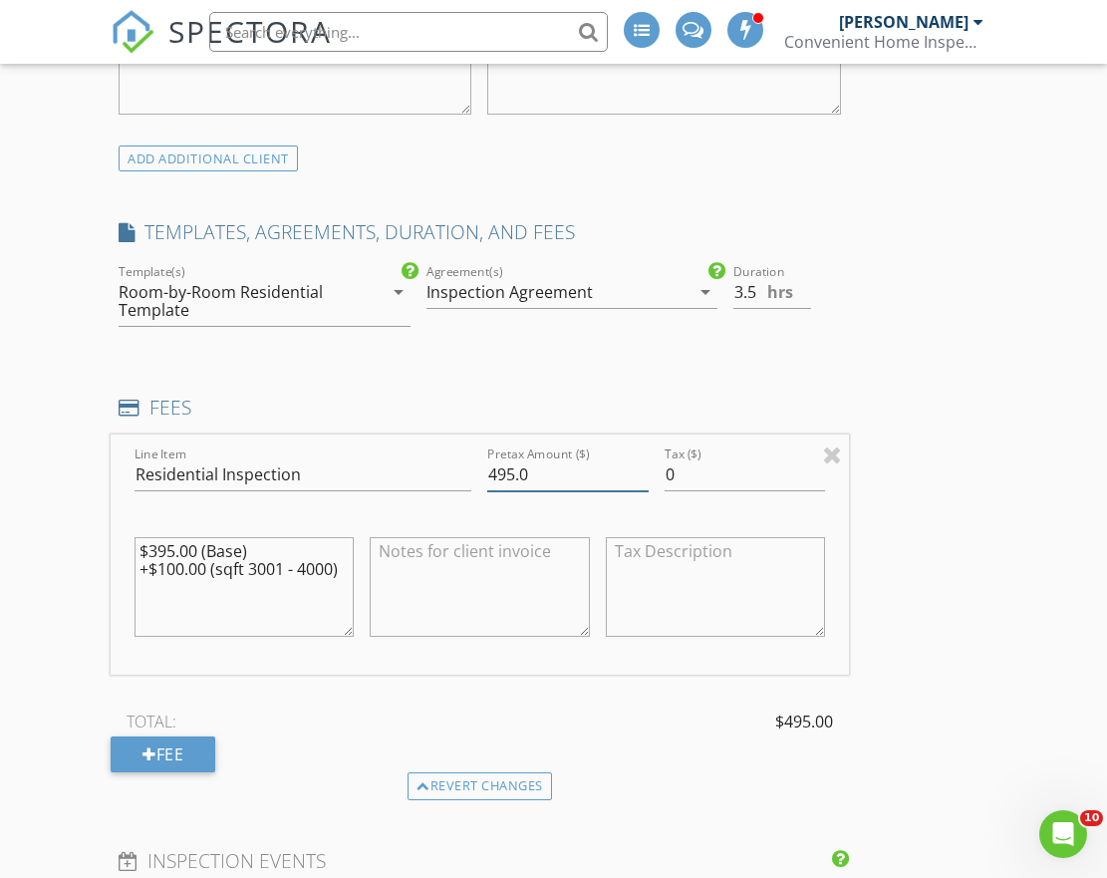
click at [505, 470] on input "495.0" at bounding box center [567, 474] width 160 height 33
type input "445.0"
click at [935, 491] on div "INSPECTOR(S) check_box Chuck Myers PRIMARY check_box_outline_blank COLE HARTZLE…" at bounding box center [554, 763] width 886 height 5473
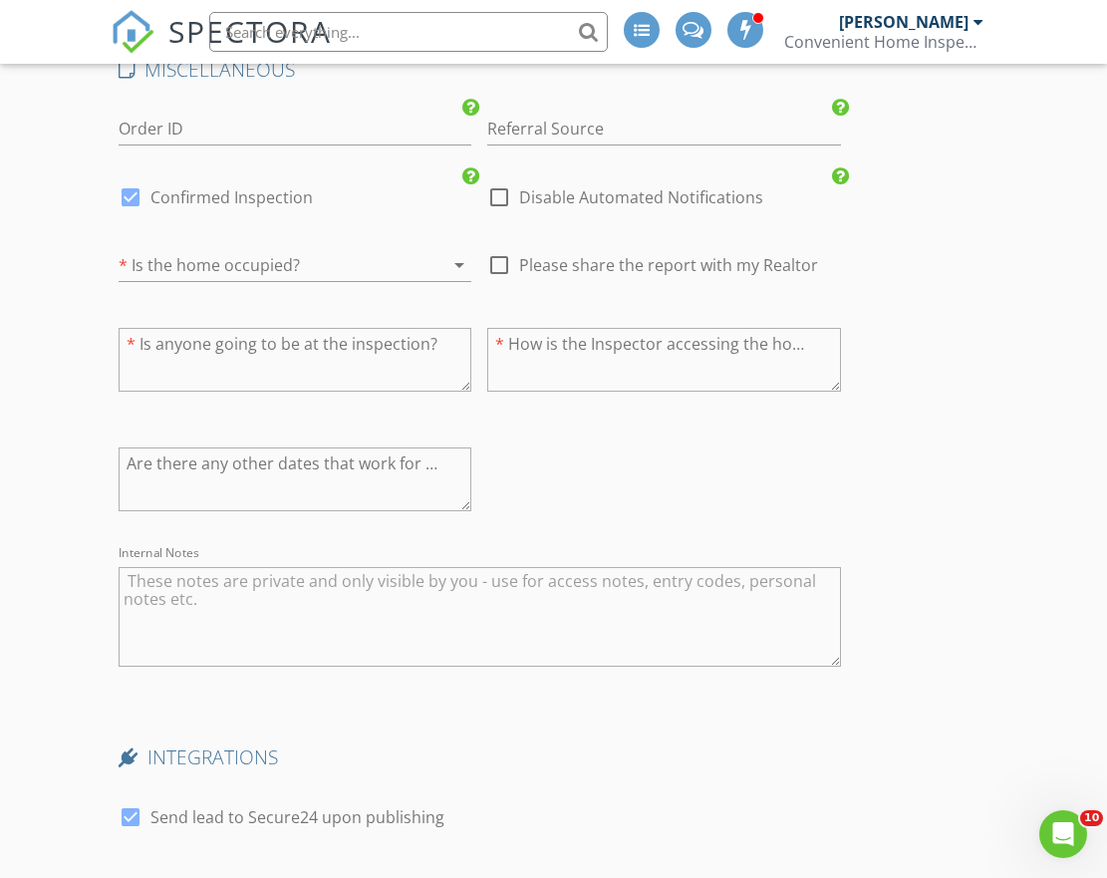
scroll to position [4568, 0]
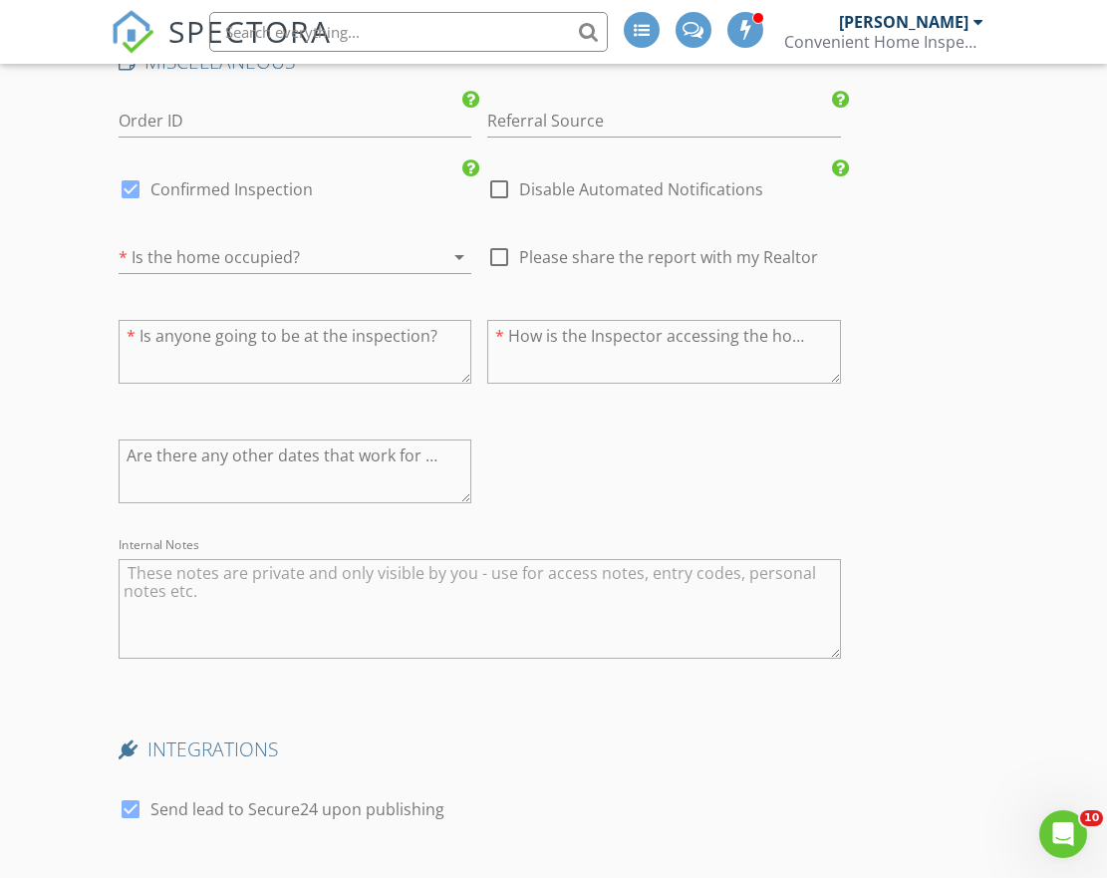
click at [236, 245] on div at bounding box center [267, 257] width 297 height 32
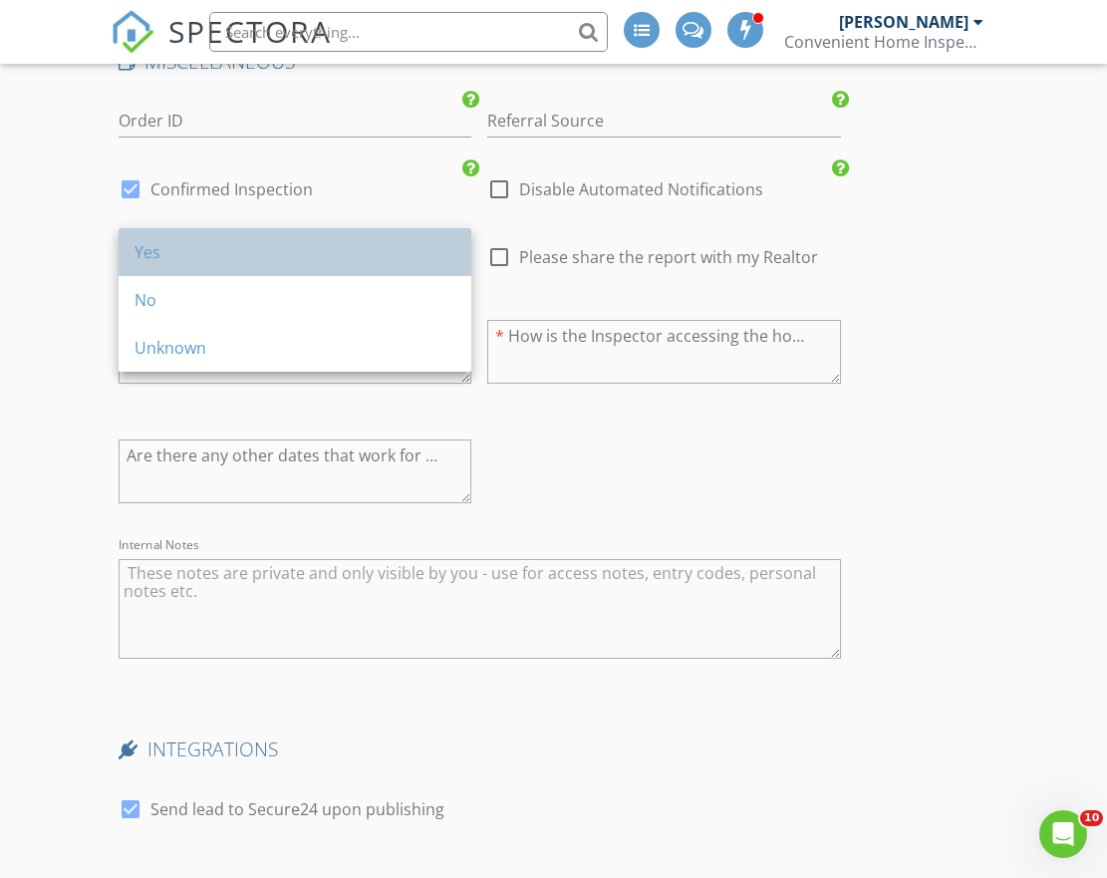
click at [220, 252] on div "Yes" at bounding box center [295, 252] width 321 height 24
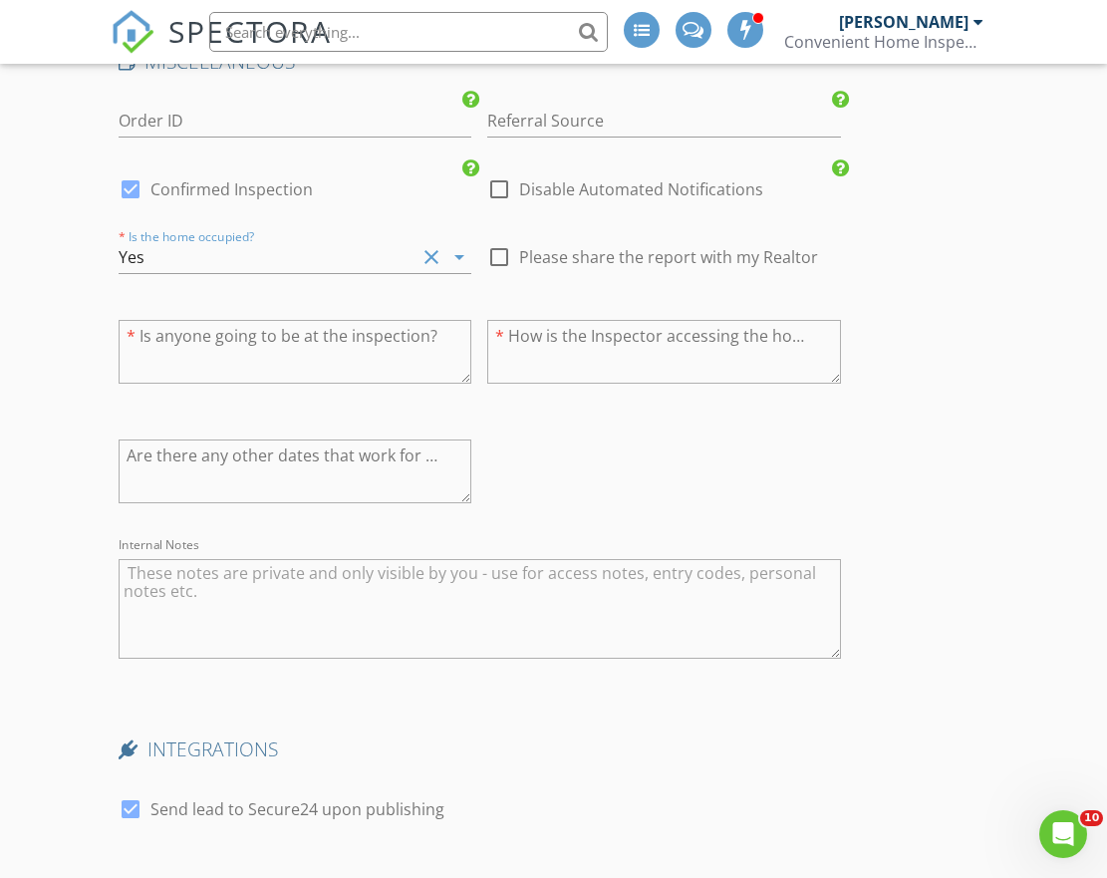
click at [251, 335] on textarea at bounding box center [295, 352] width 353 height 64
type textarea "unknown"
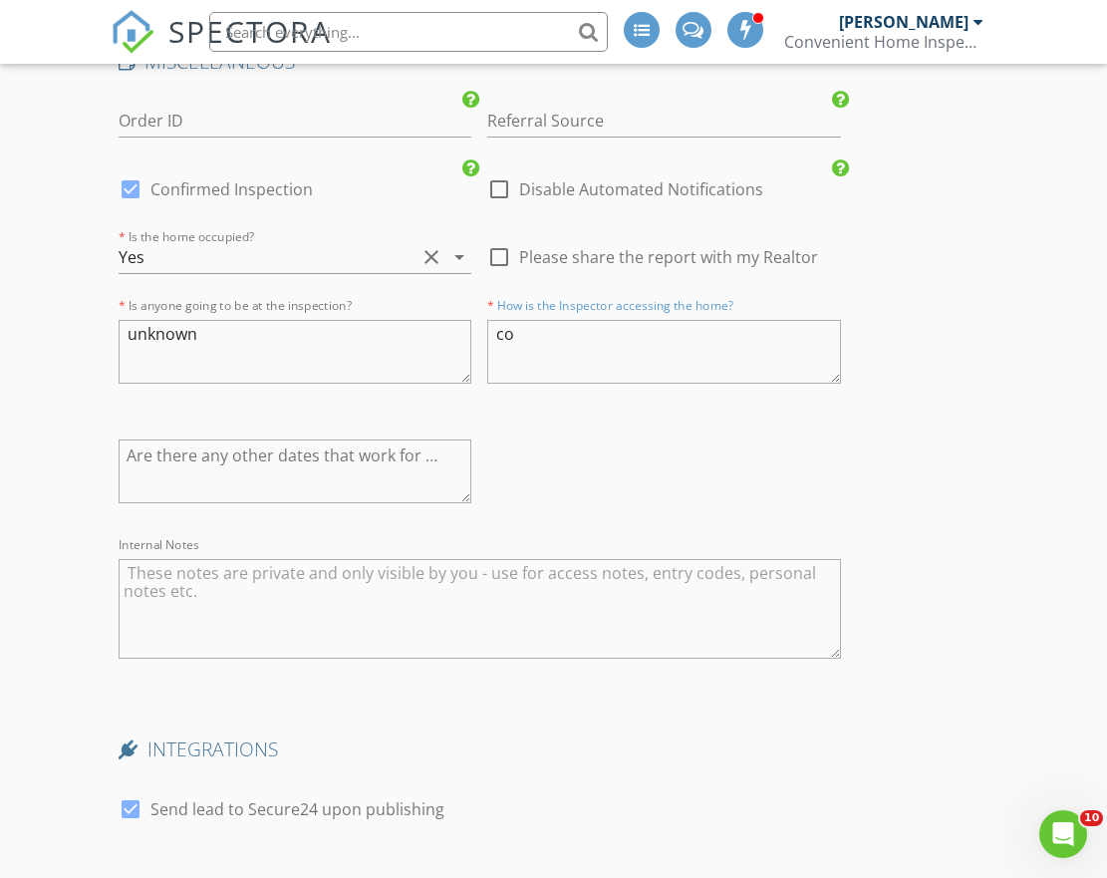
type textarea "com"
type input "2.5"
type textarea "comb"
type input "3.5"
type textarea "combin"
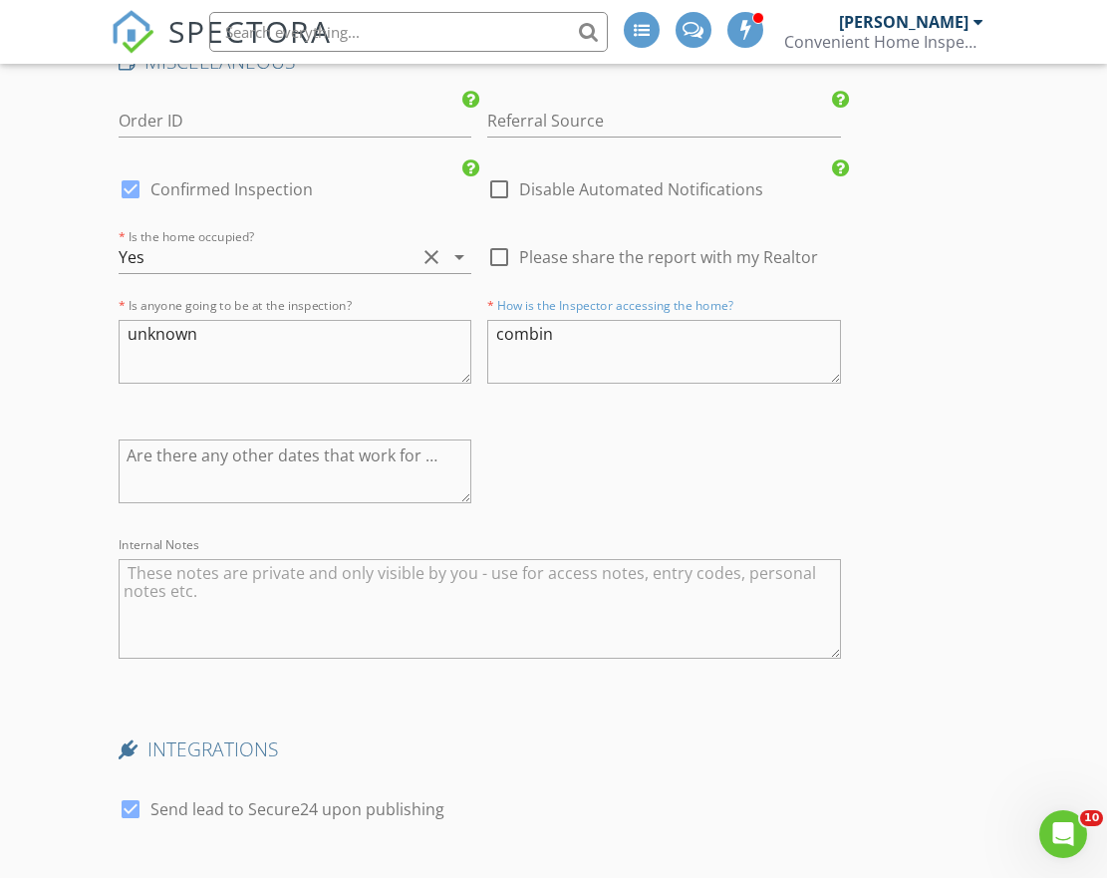
type input "3.5"
type textarea "combinatio"
type input "2.5"
type textarea "combination"
type input "3.5"
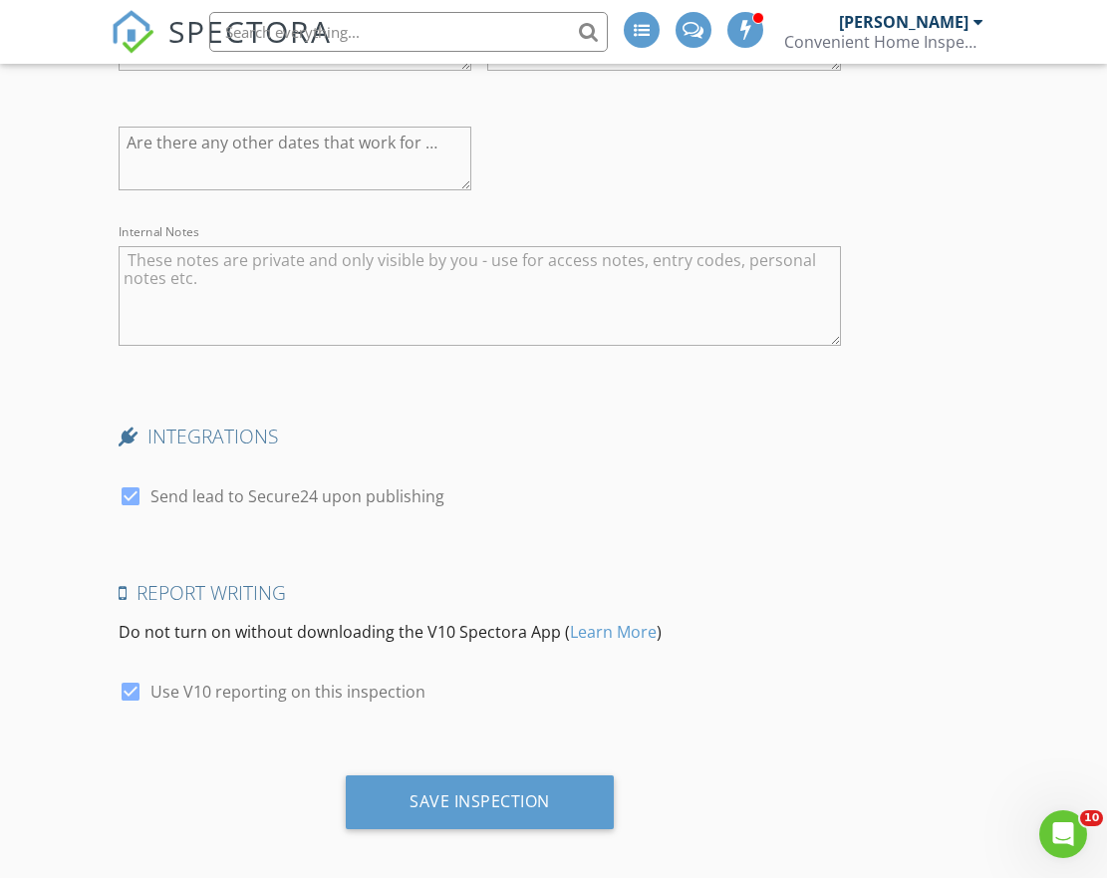
scroll to position [4880, 0]
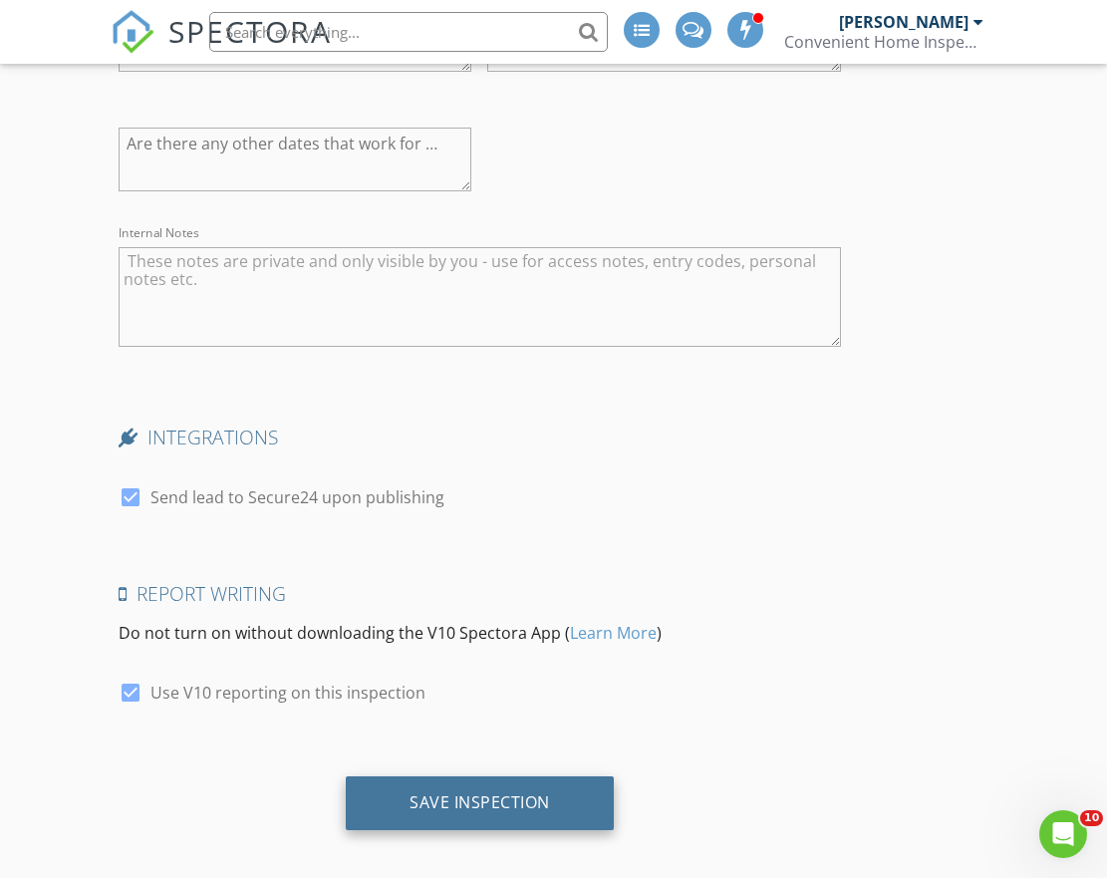
type textarea "combination 9573"
click at [467, 792] on div "Save Inspection" at bounding box center [480, 802] width 141 height 20
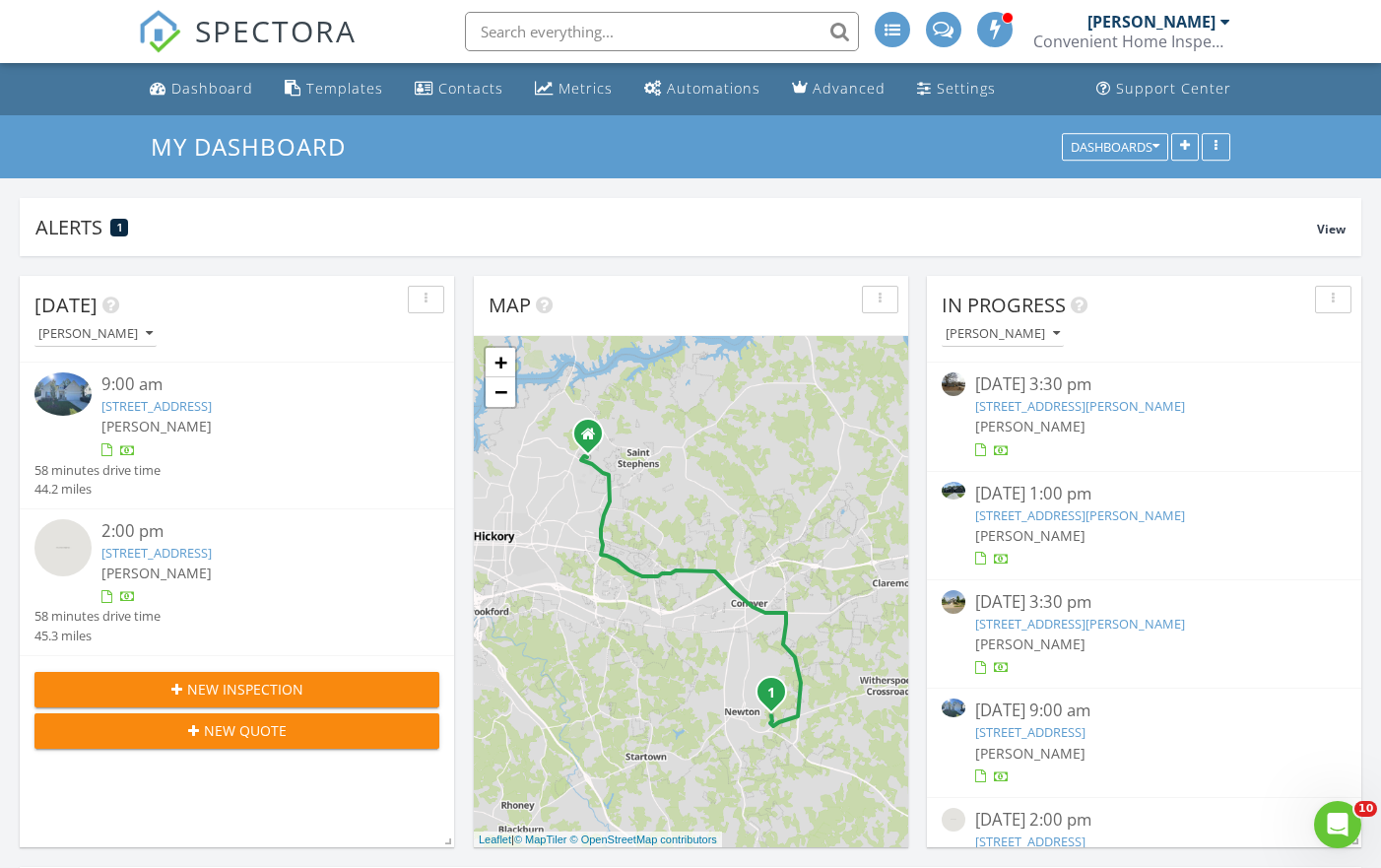
click at [1070, 405] on link "736 Guinn St, Clover, SC 29710" at bounding box center [1080, 406] width 210 height 18
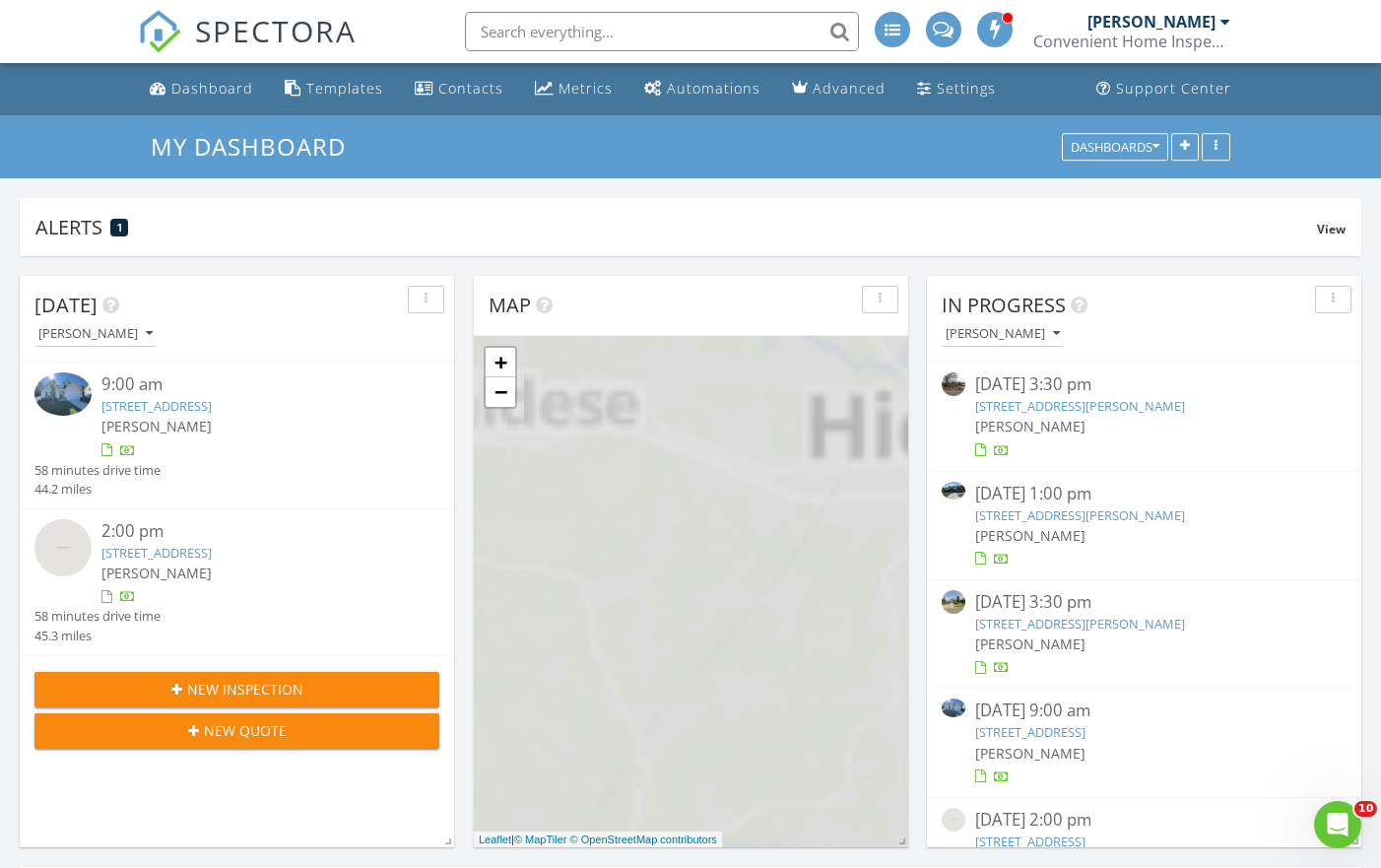
scroll to position [1794, 1382]
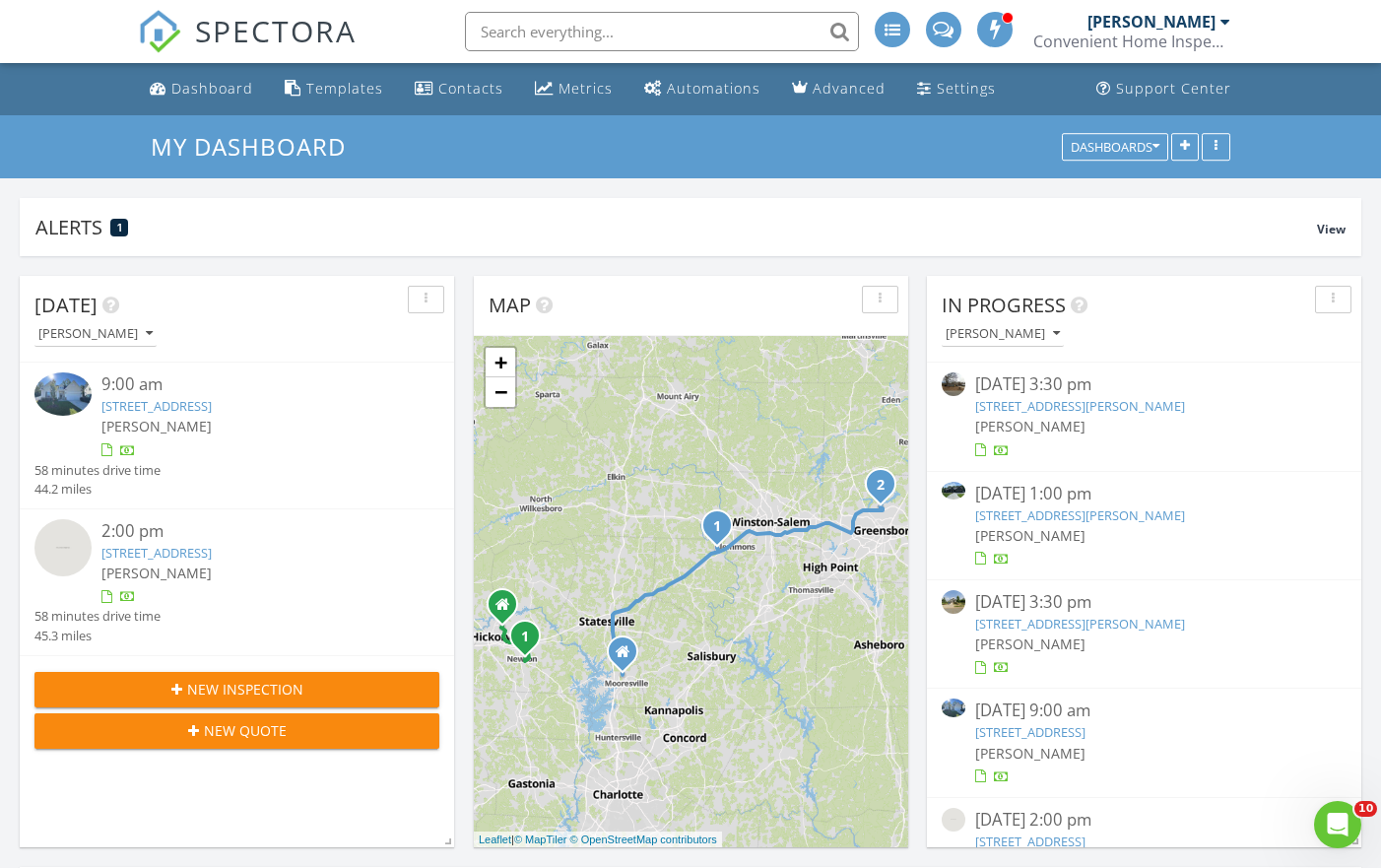
click at [1066, 405] on link "736 Guinn St, Clover, SC 29710" at bounding box center [1080, 406] width 210 height 18
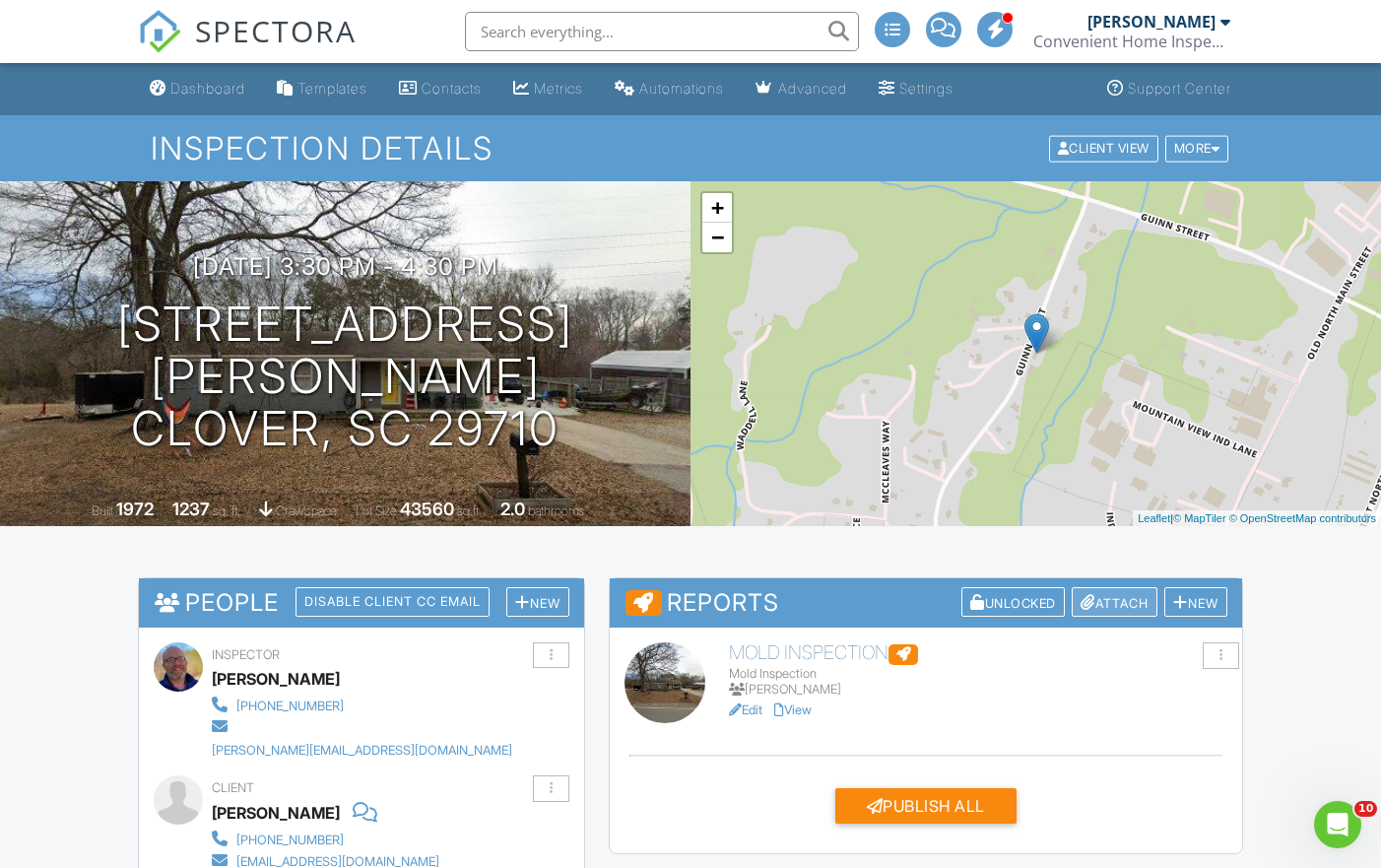
click at [1089, 600] on div "Attach" at bounding box center [1114, 602] width 86 height 31
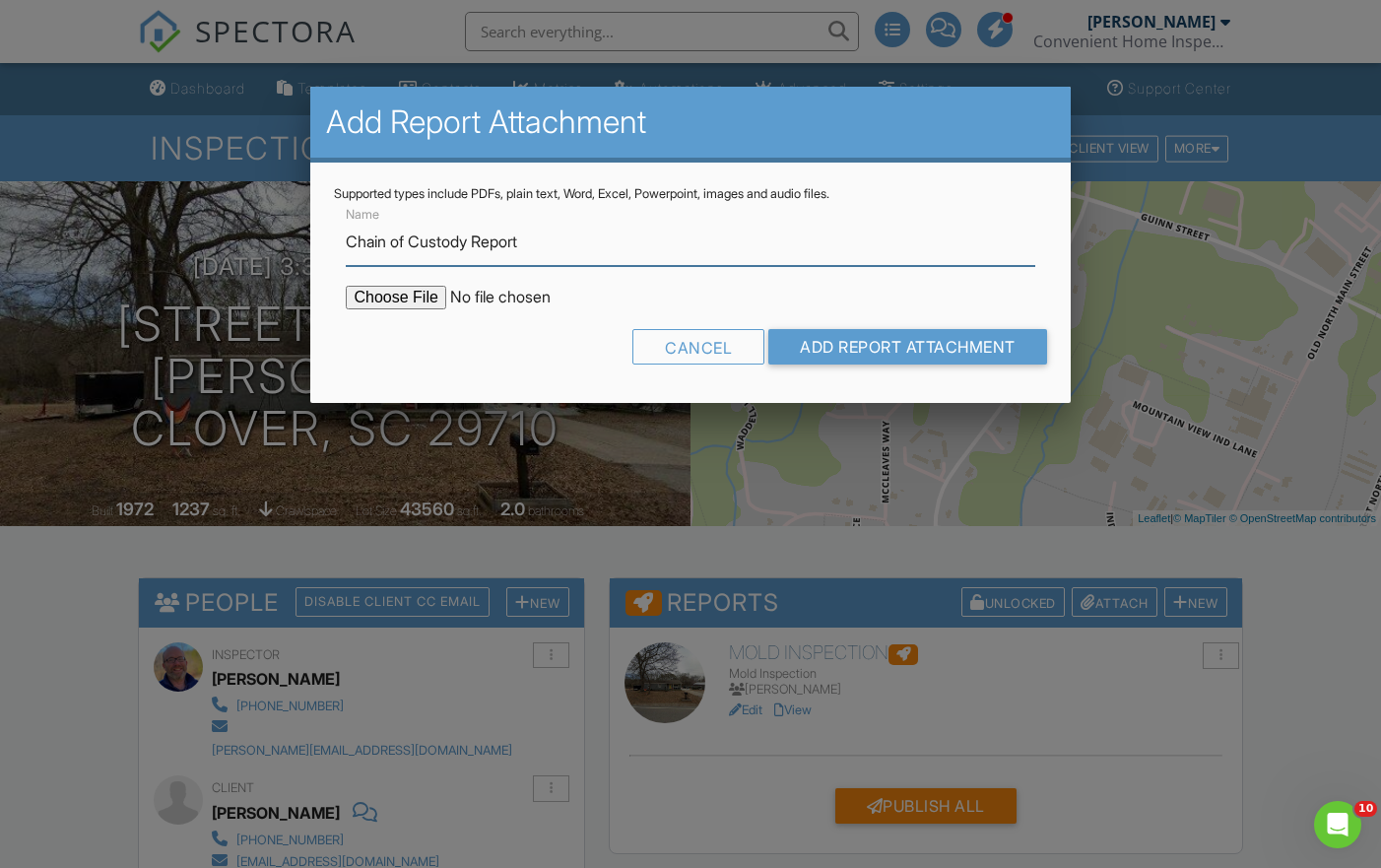
type input "Chain of Custody Report"
click at [379, 298] on input "file" at bounding box center [513, 298] width 335 height 24
type input "C:\fakepath\COCReport_53029626.pdf"
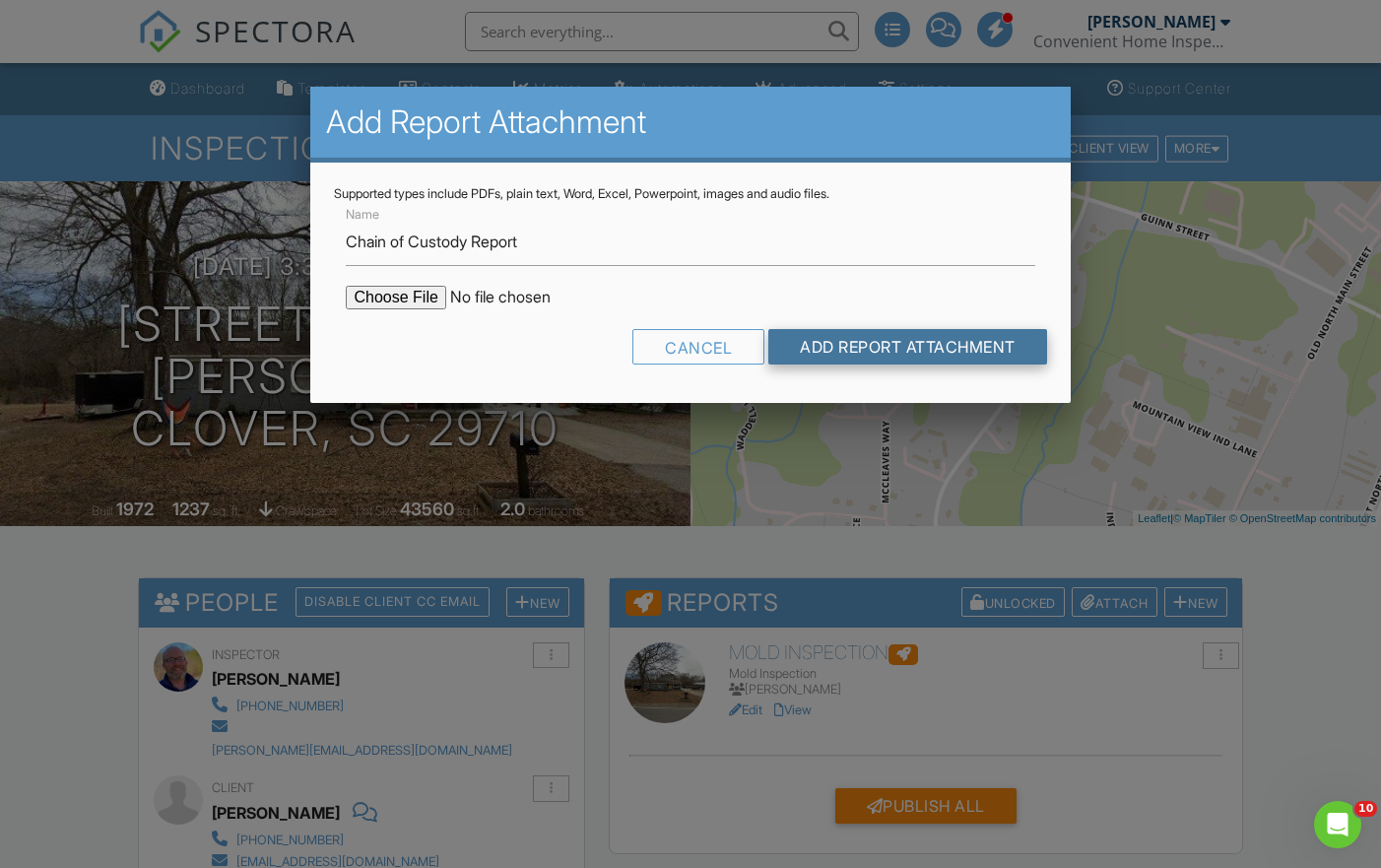
click at [887, 337] on input "Add Report Attachment" at bounding box center [907, 347] width 279 height 36
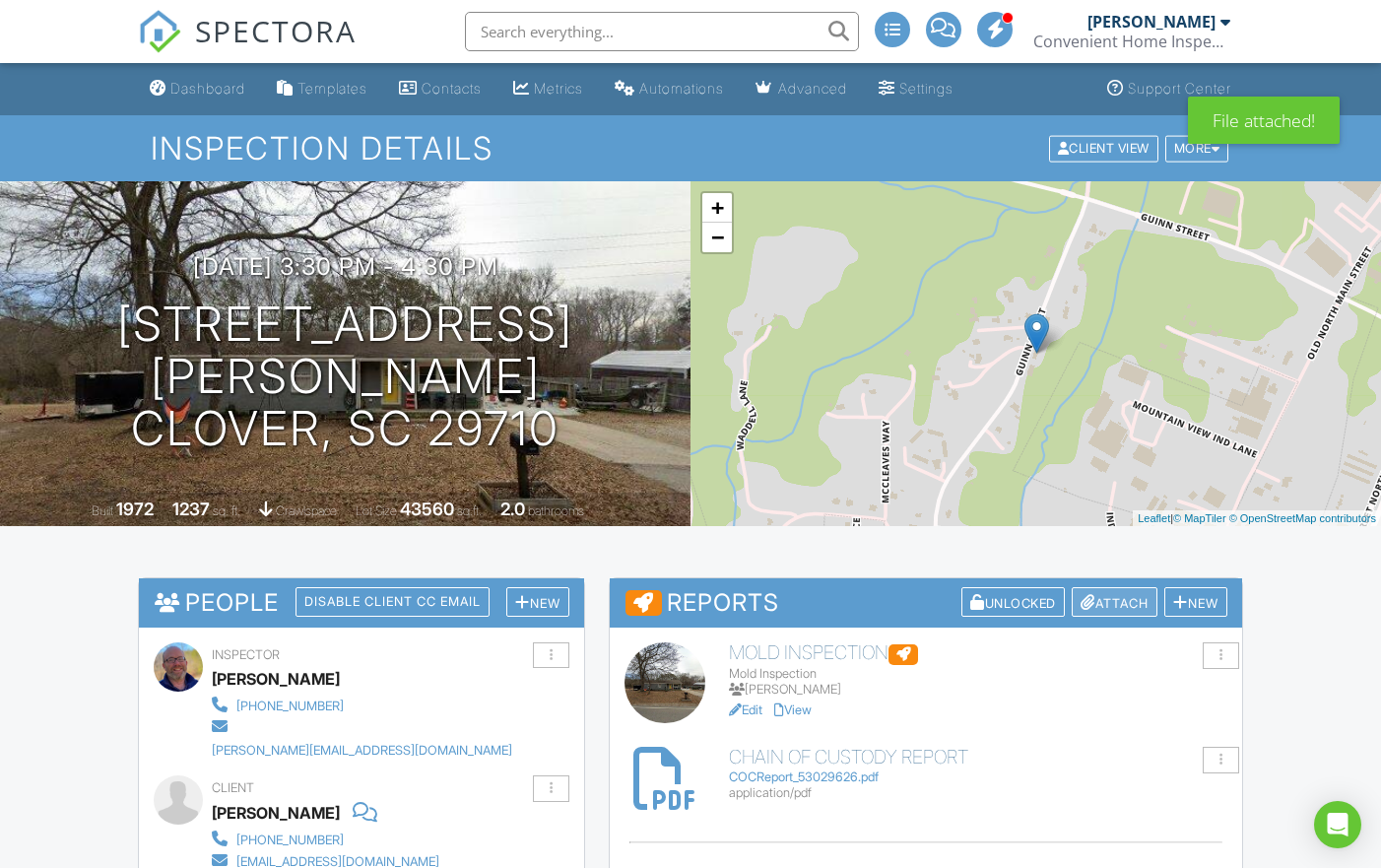
click at [1089, 600] on div "Attach" at bounding box center [1114, 602] width 86 height 31
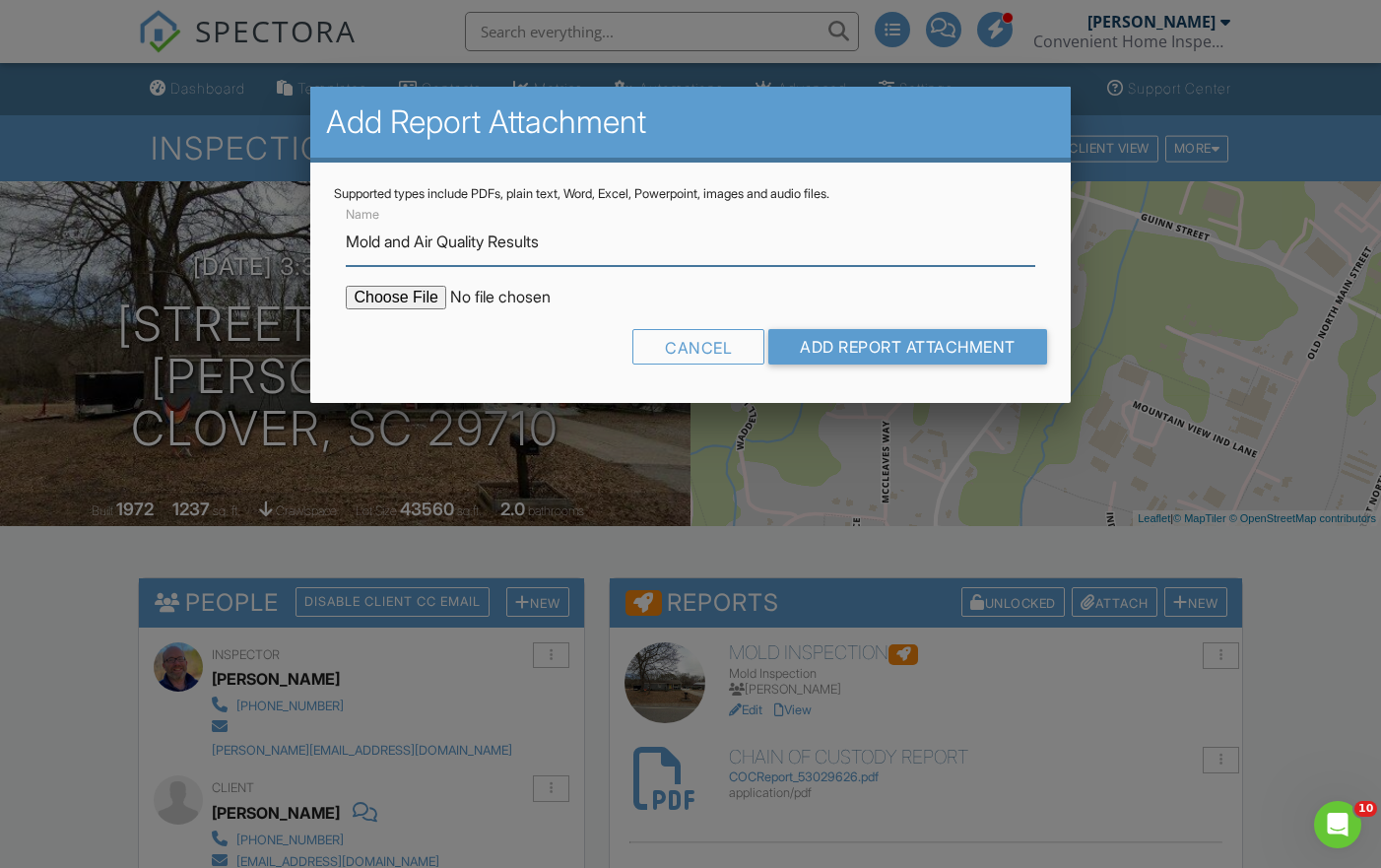
type input "Mold and Air Quality Results"
click at [398, 287] on input "file" at bounding box center [513, 298] width 335 height 24
type input "C:\fakepath\MoldReport_53029626.pdf"
click at [906, 340] on input "Add Report Attachment" at bounding box center [907, 347] width 279 height 36
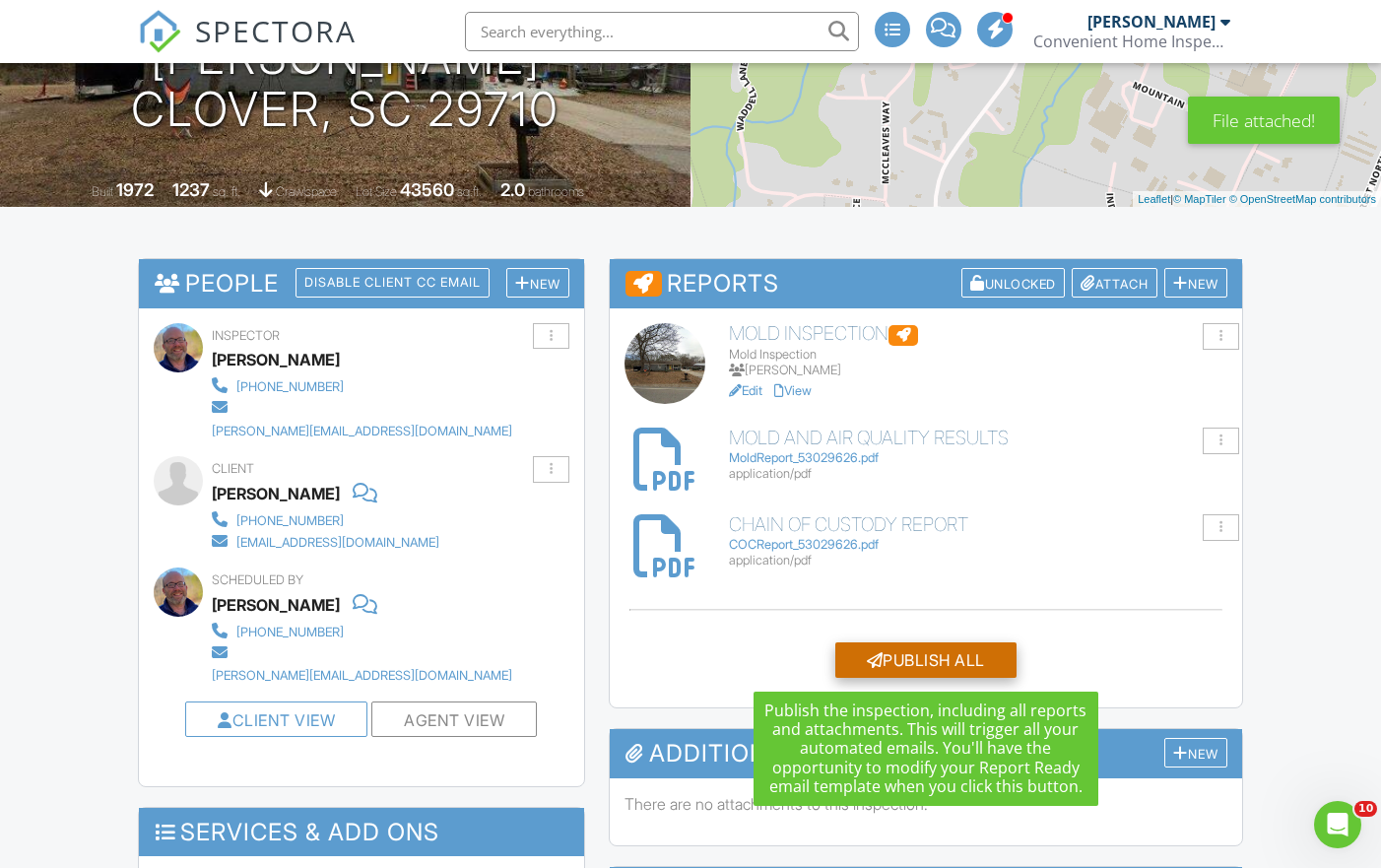
scroll to position [320, 0]
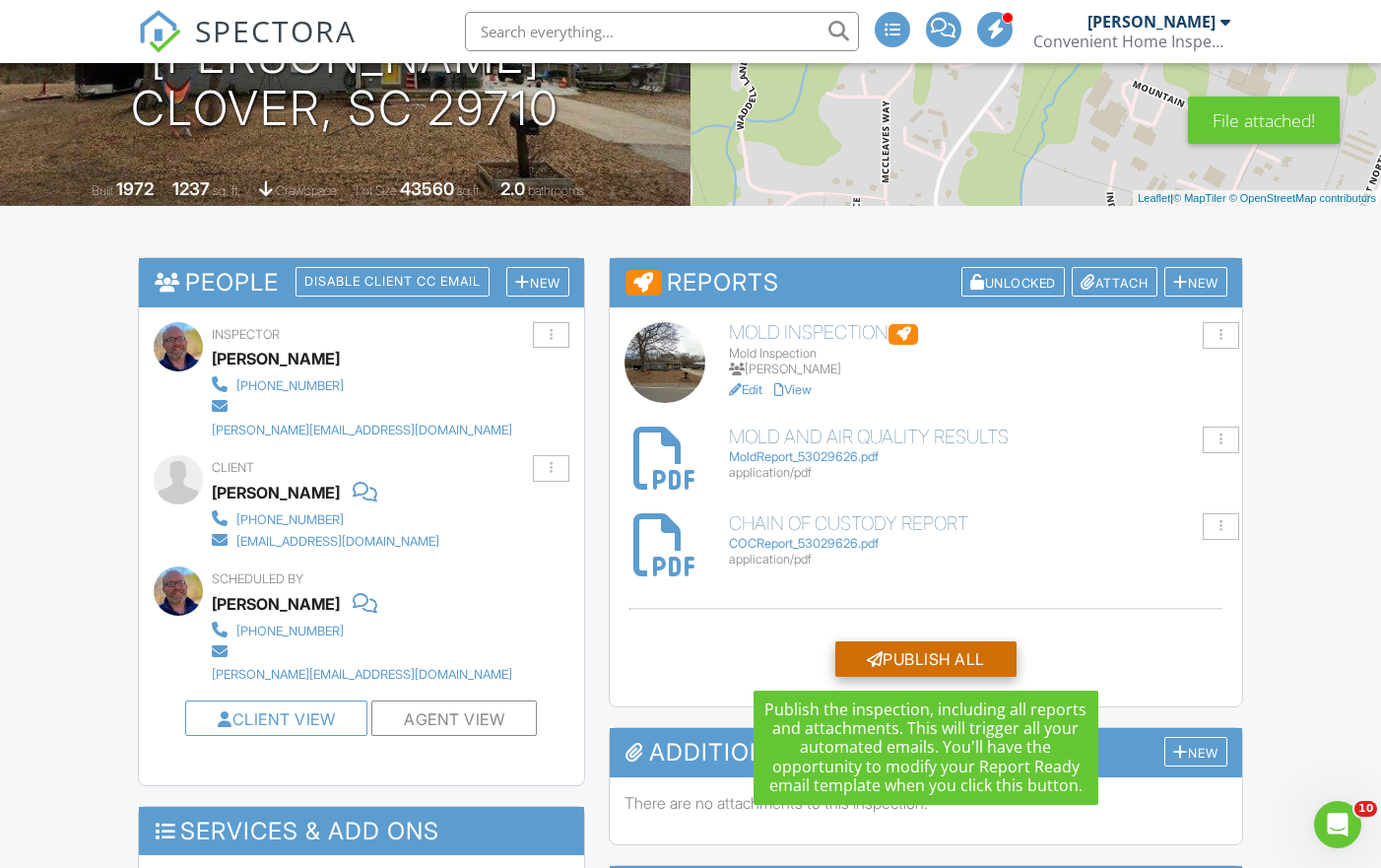
click at [923, 666] on div "Publish All" at bounding box center [925, 659] width 181 height 36
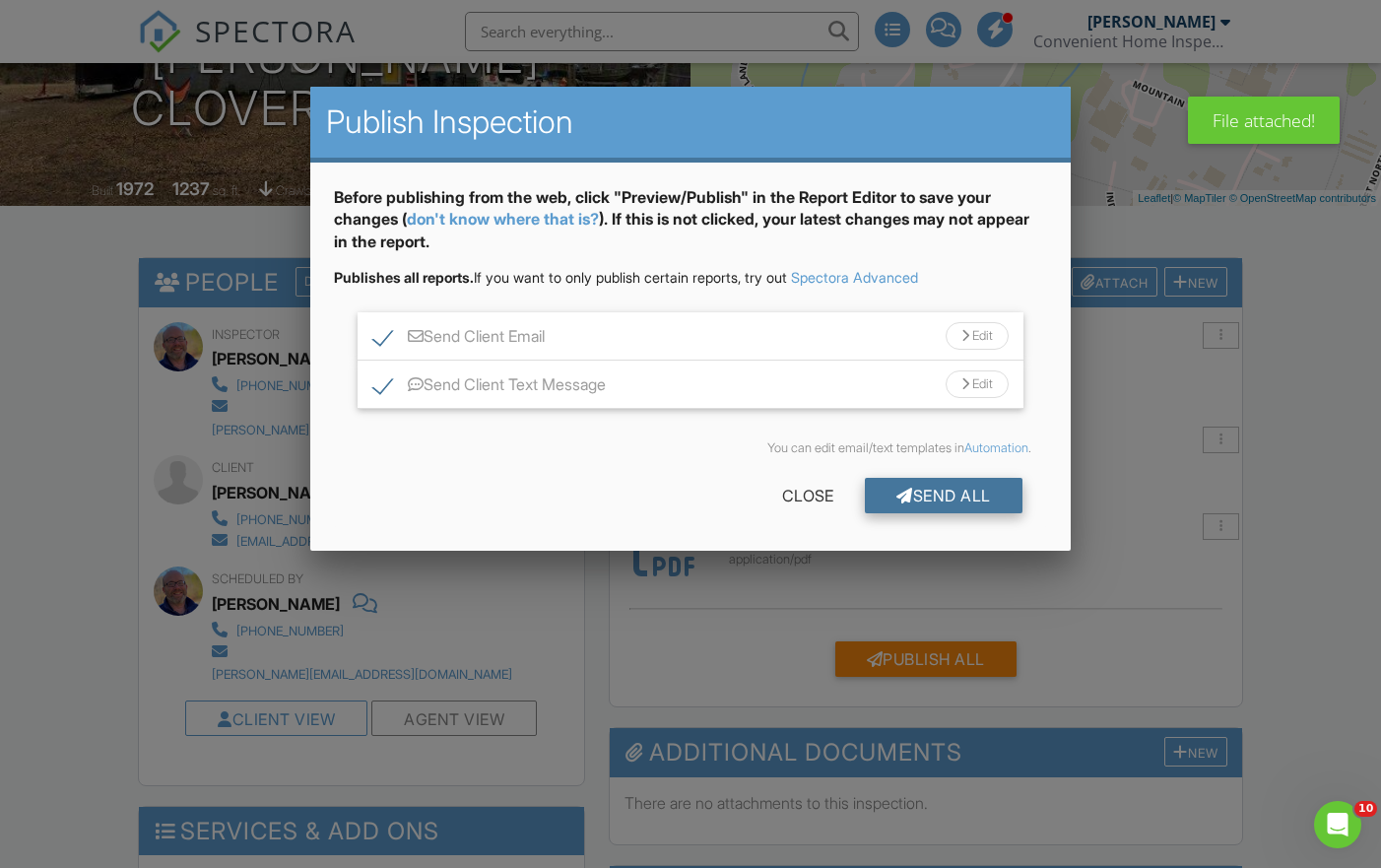
click at [943, 488] on div "Send All" at bounding box center [943, 495] width 157 height 36
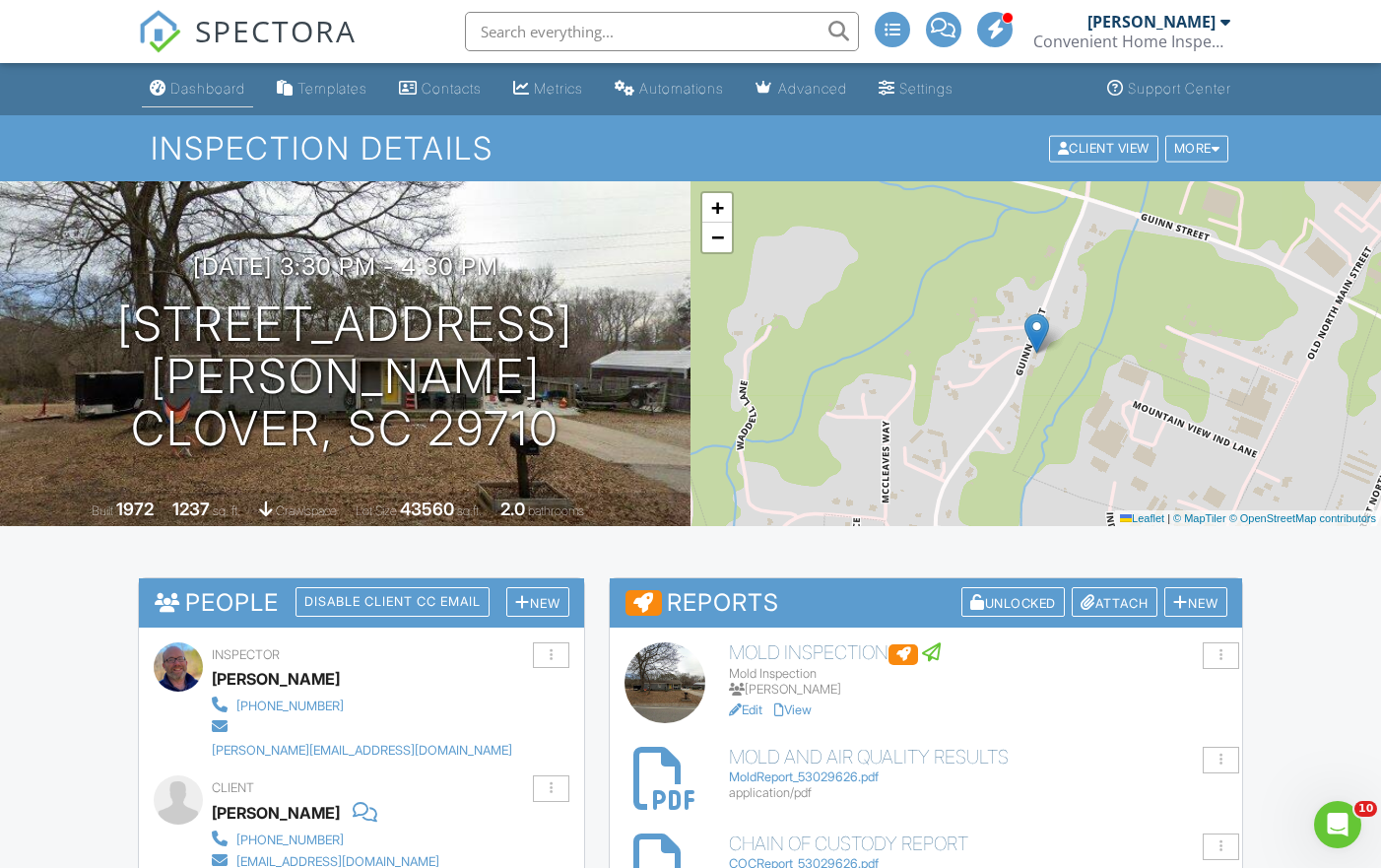
click at [220, 80] on div "Dashboard" at bounding box center [208, 88] width 75 height 17
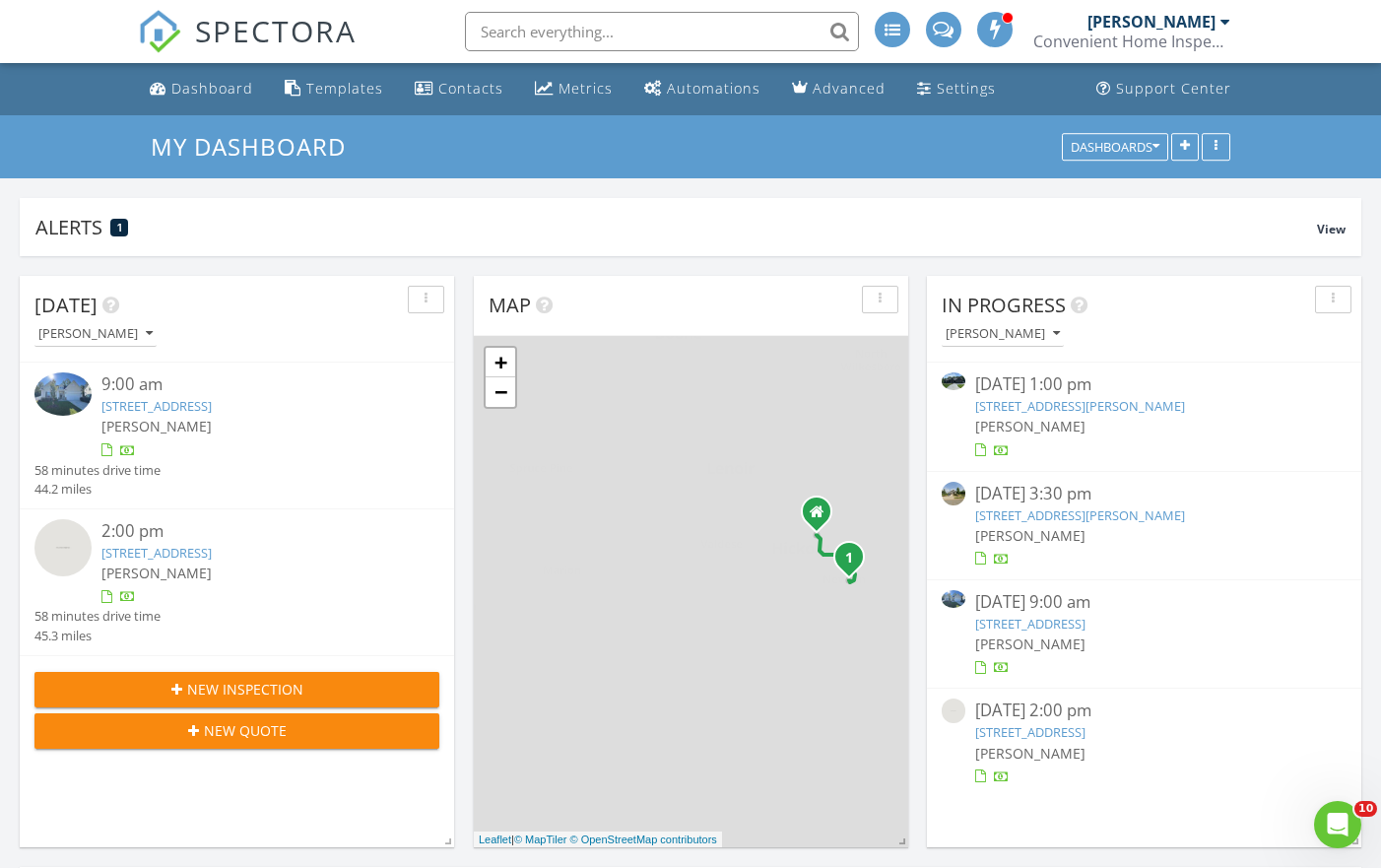
scroll to position [1794, 1382]
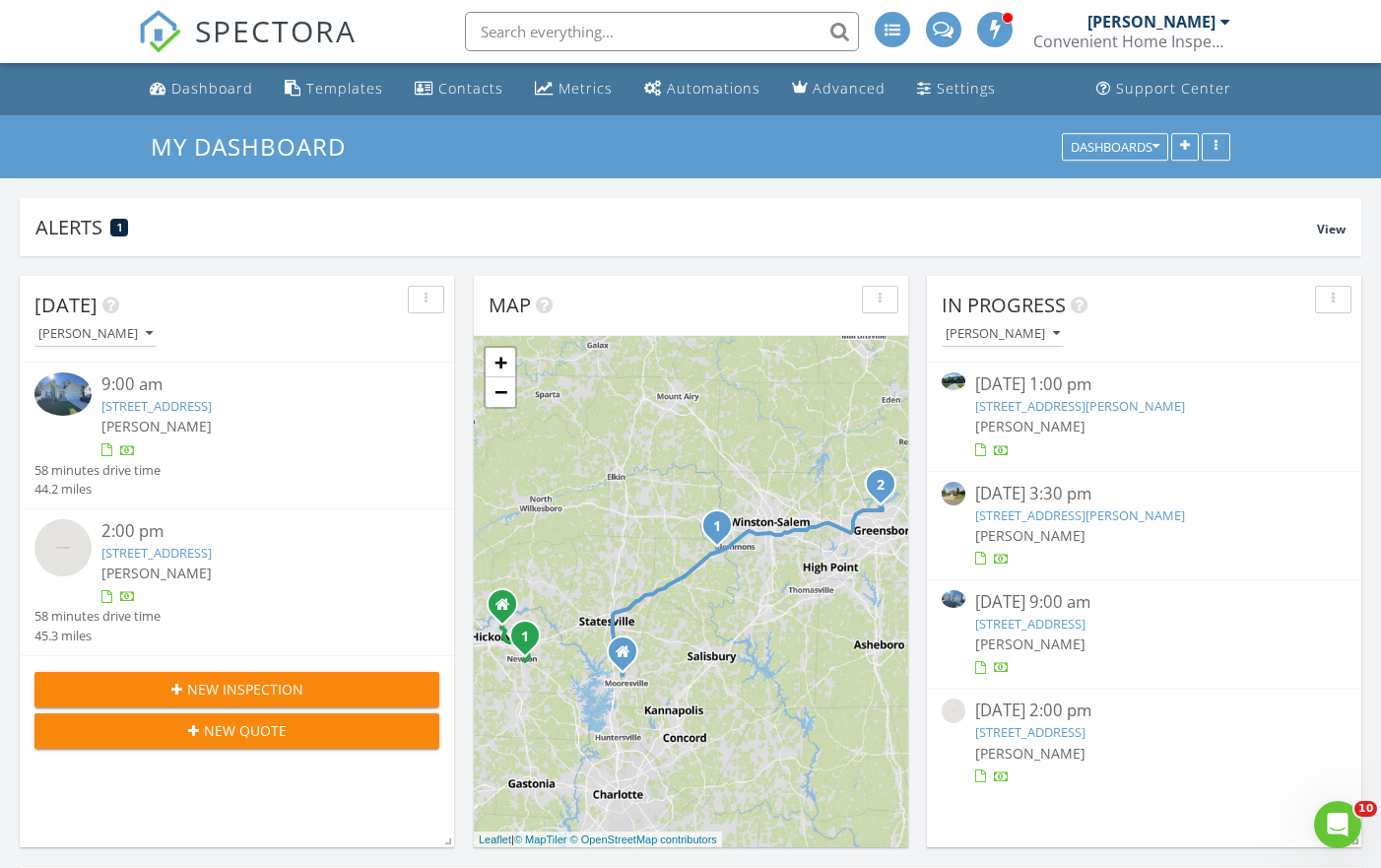
click at [1128, 511] on link "[STREET_ADDRESS][PERSON_NAME]" at bounding box center [1080, 515] width 210 height 18
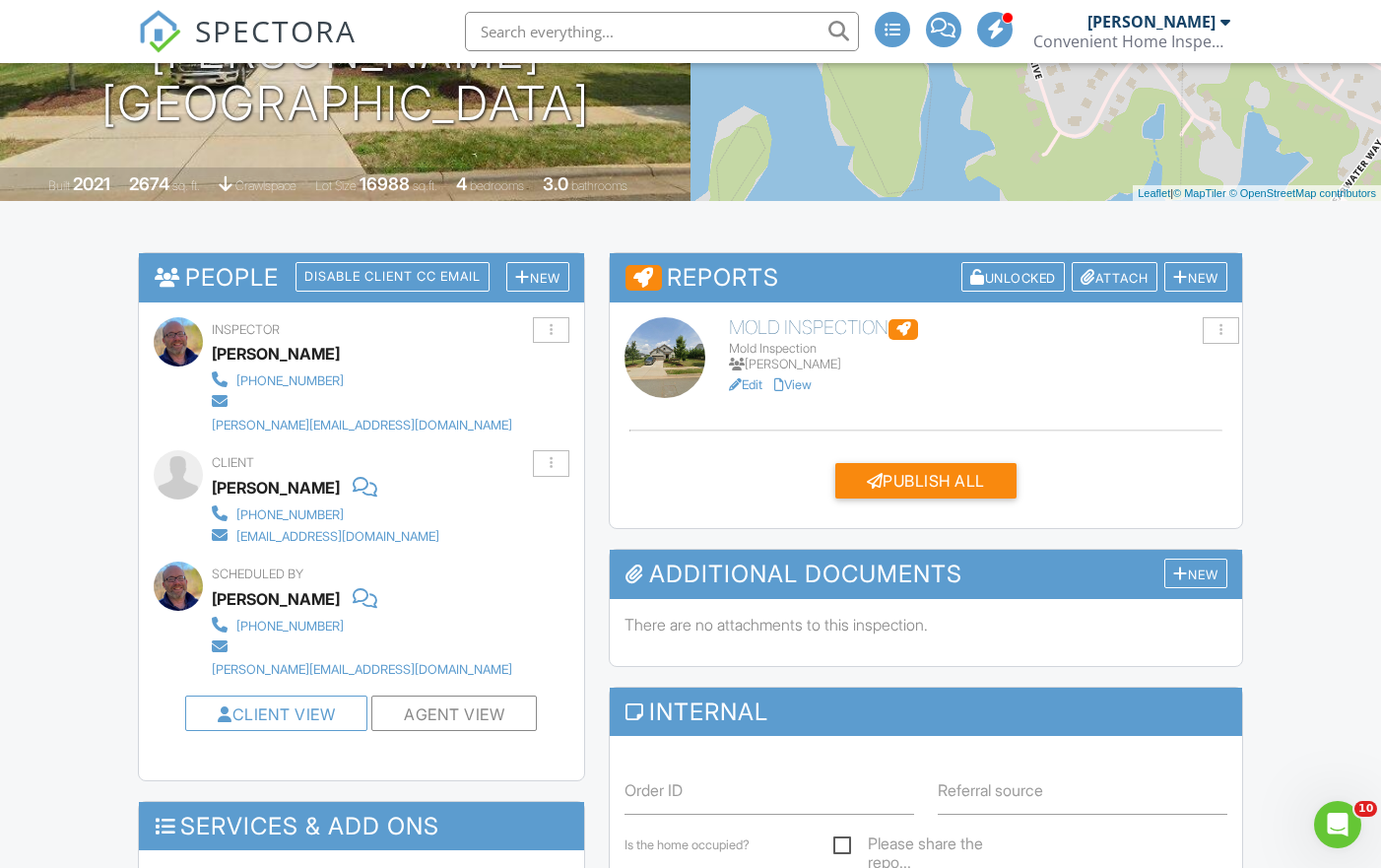
scroll to position [326, 0]
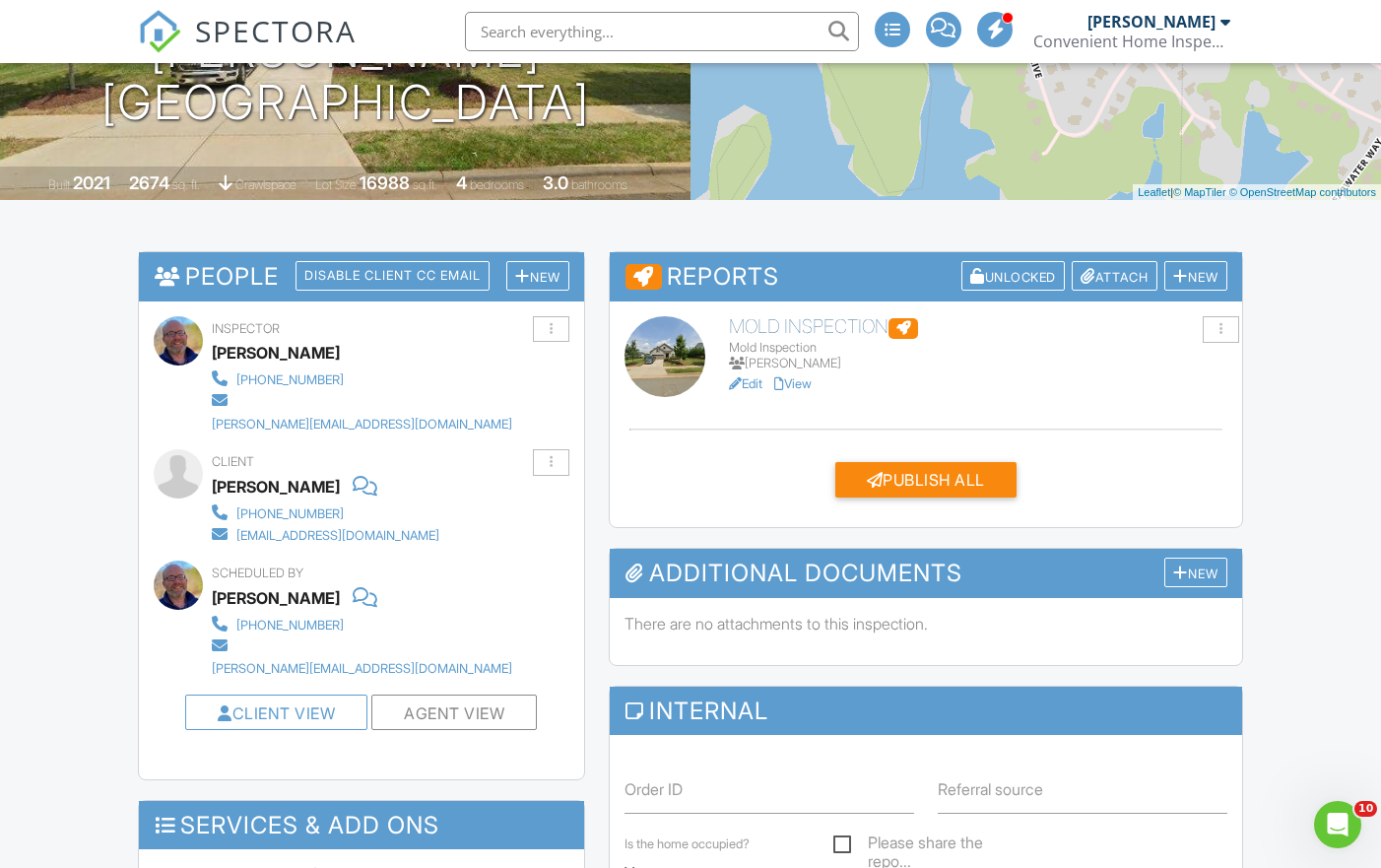
click at [800, 385] on link "View" at bounding box center [793, 384] width 38 height 15
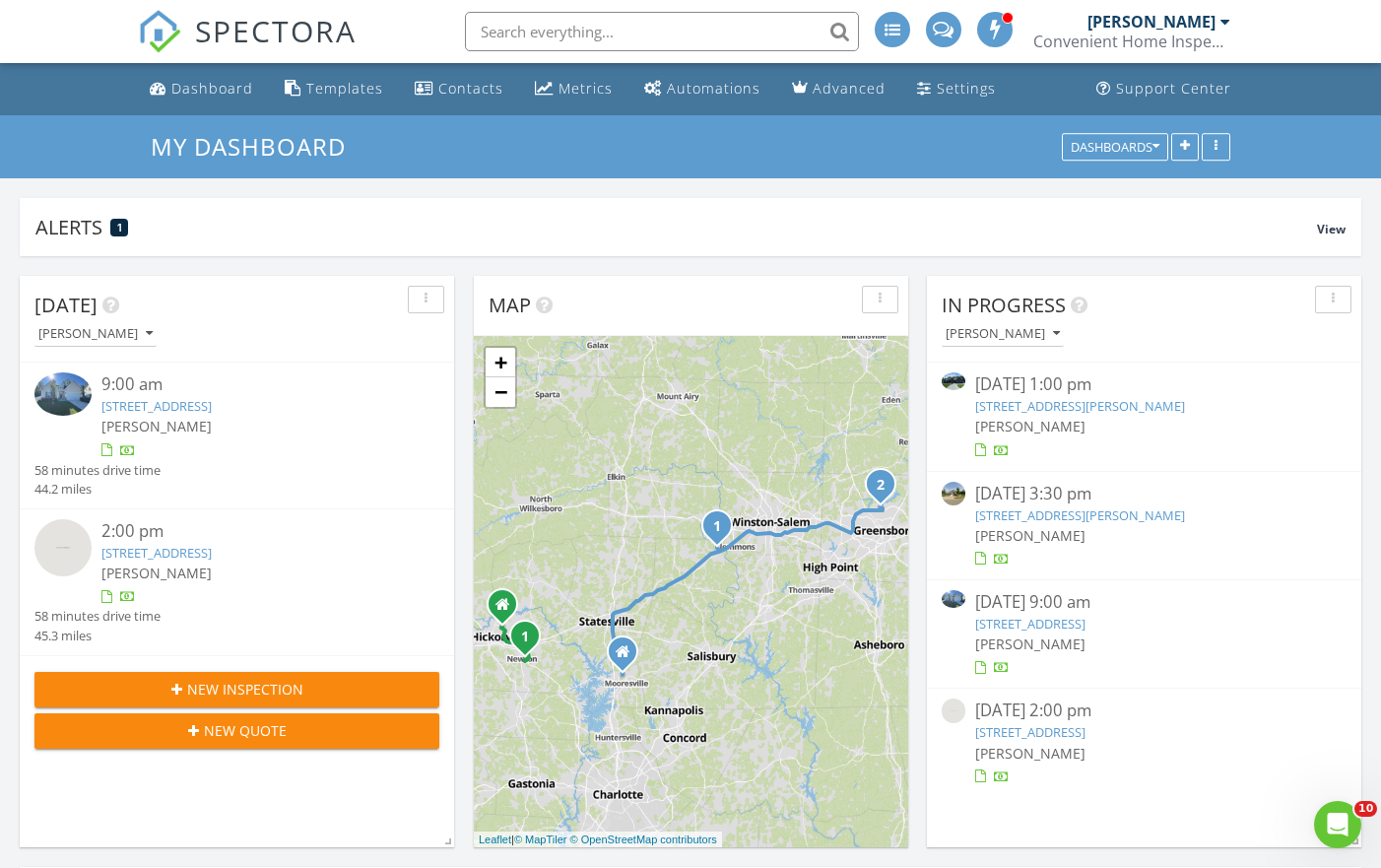
click at [1059, 513] on link "4505 Bonnie Loch Dr, Burlington, NC 27215" at bounding box center [1080, 515] width 210 height 18
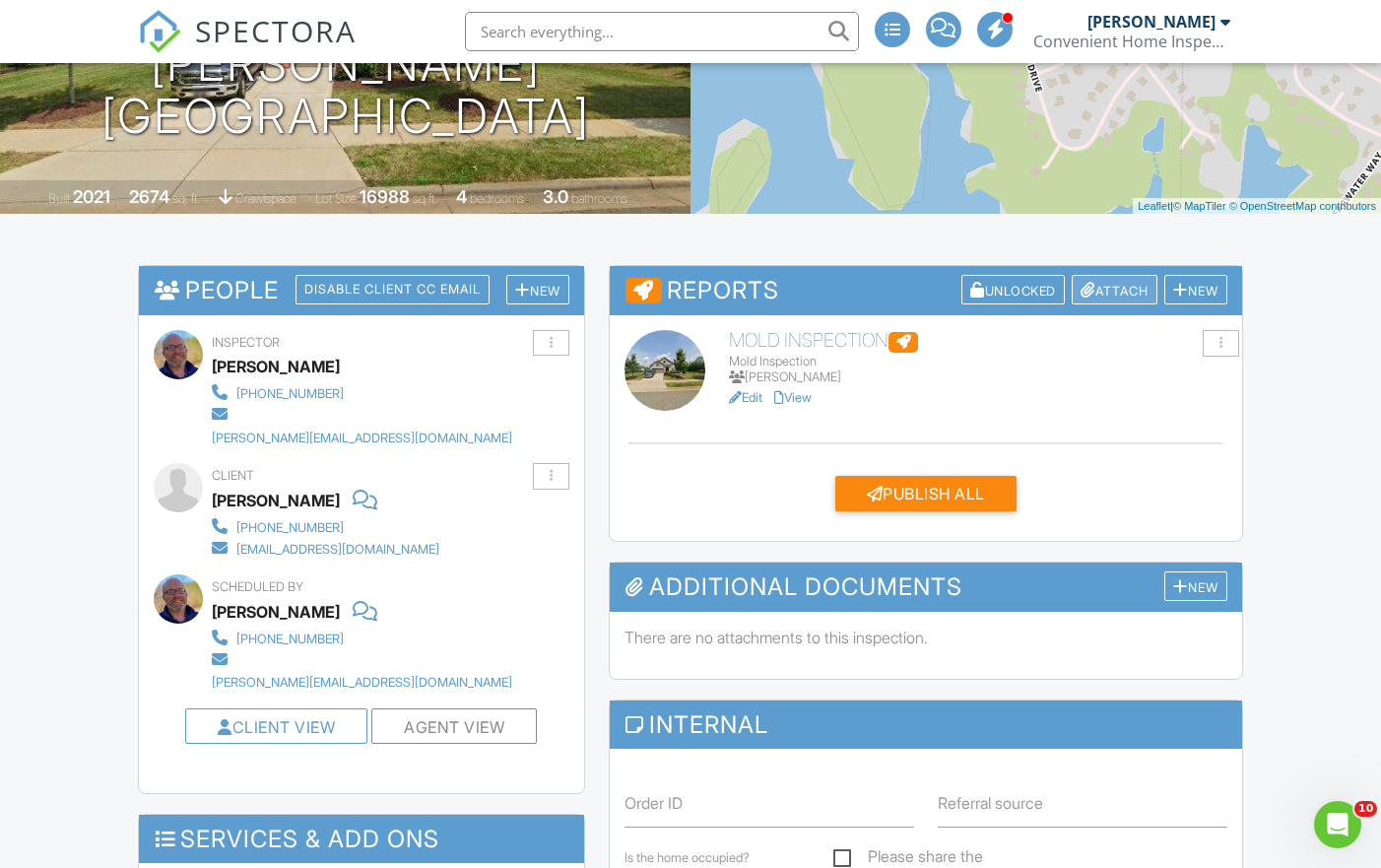
click at [1106, 296] on div "Attach" at bounding box center [1114, 290] width 86 height 31
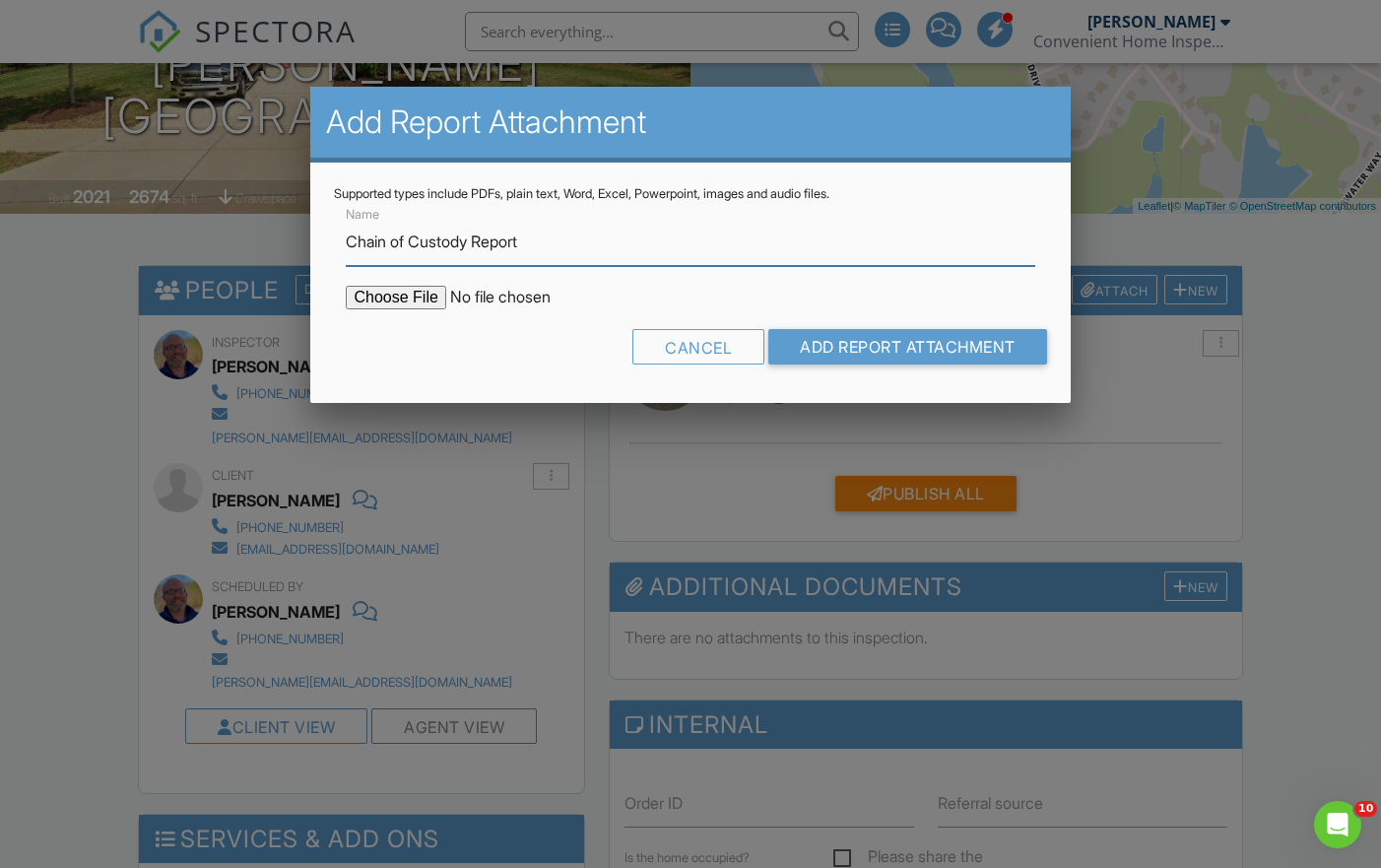
type input "Chain of Custody Report"
click at [408, 297] on input "file" at bounding box center [513, 298] width 335 height 24
type input "C:\fakepath\COCReport_53030310.pdf"
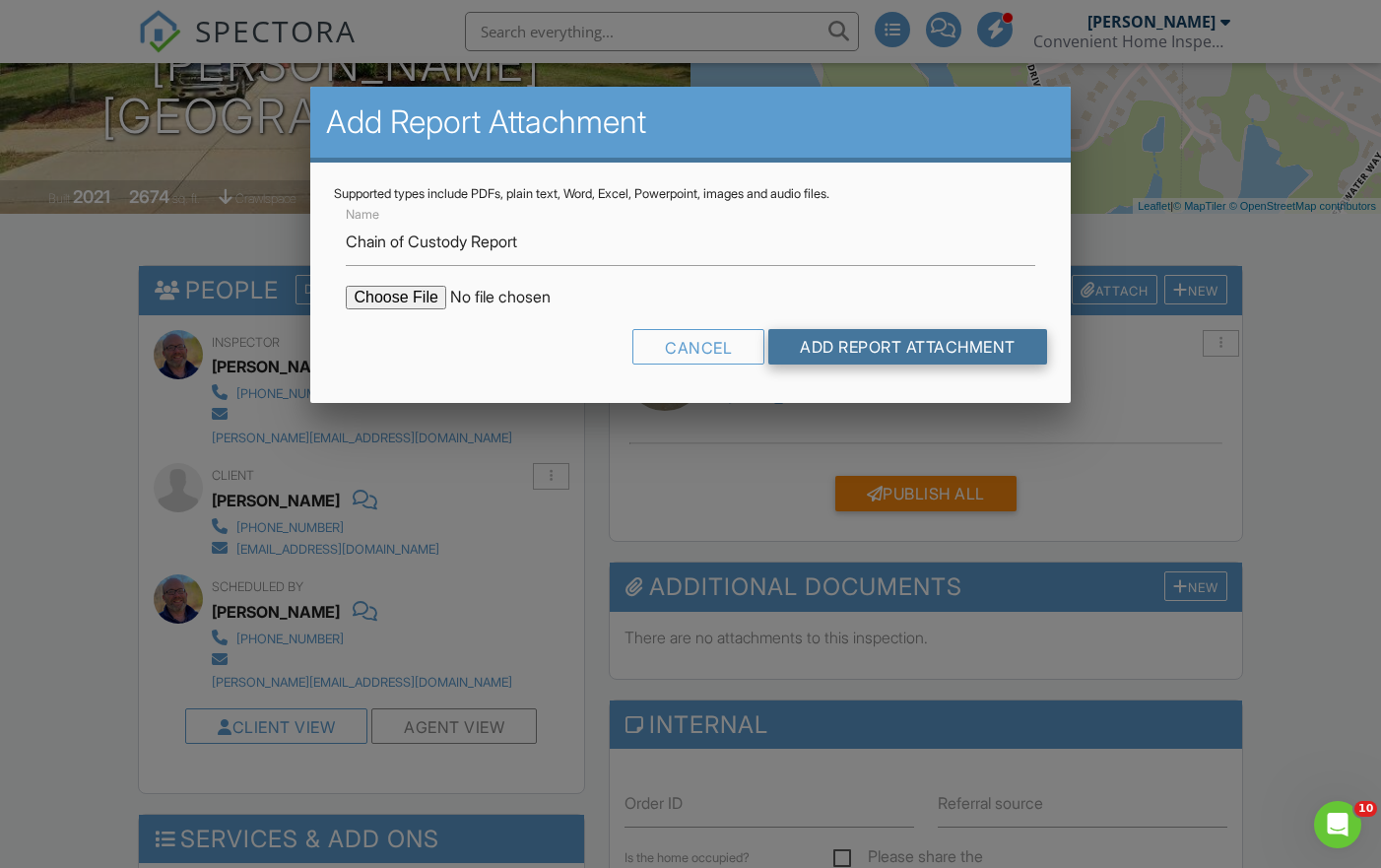
click at [910, 341] on input "Add Report Attachment" at bounding box center [907, 347] width 279 height 36
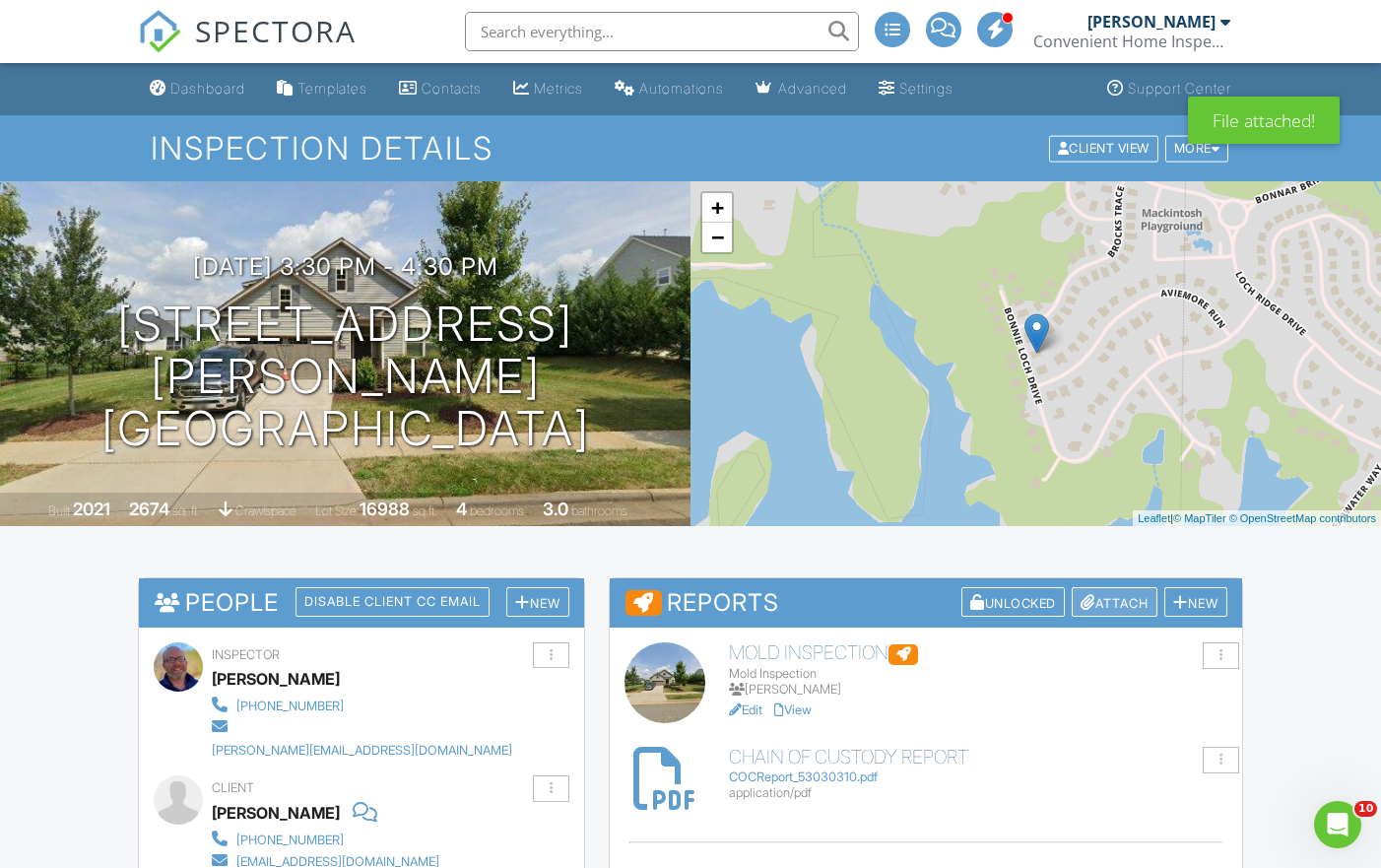
click at [1106, 603] on div "Attach" at bounding box center [1114, 602] width 86 height 31
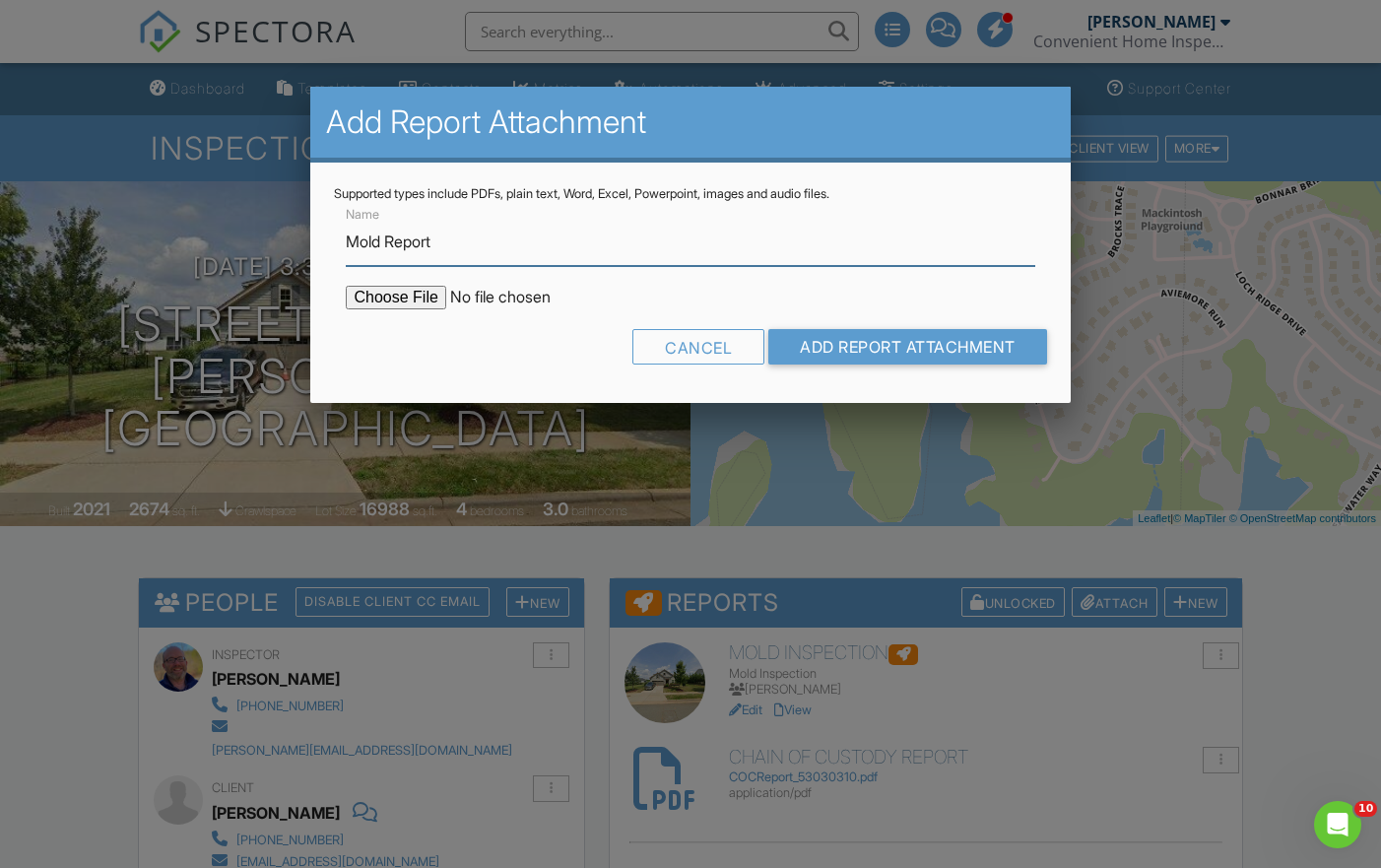
type input "Mold Report"
click at [404, 295] on input "file" at bounding box center [513, 298] width 335 height 24
type input "C:\fakepath\MoldReport_53030310_ForPrint.pdf"
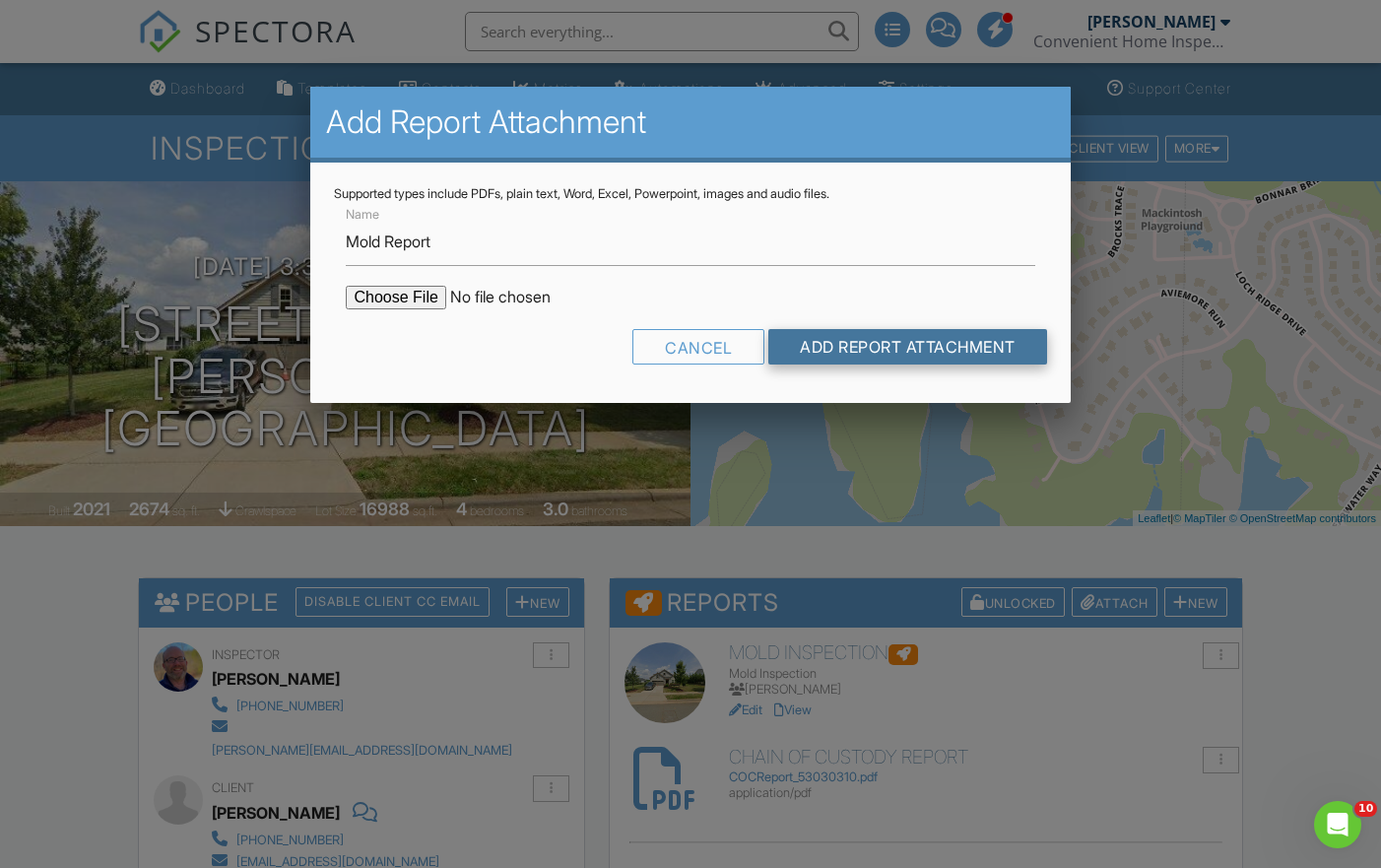
click at [897, 348] on input "Add Report Attachment" at bounding box center [907, 347] width 279 height 36
